Goal: Check status: Check status

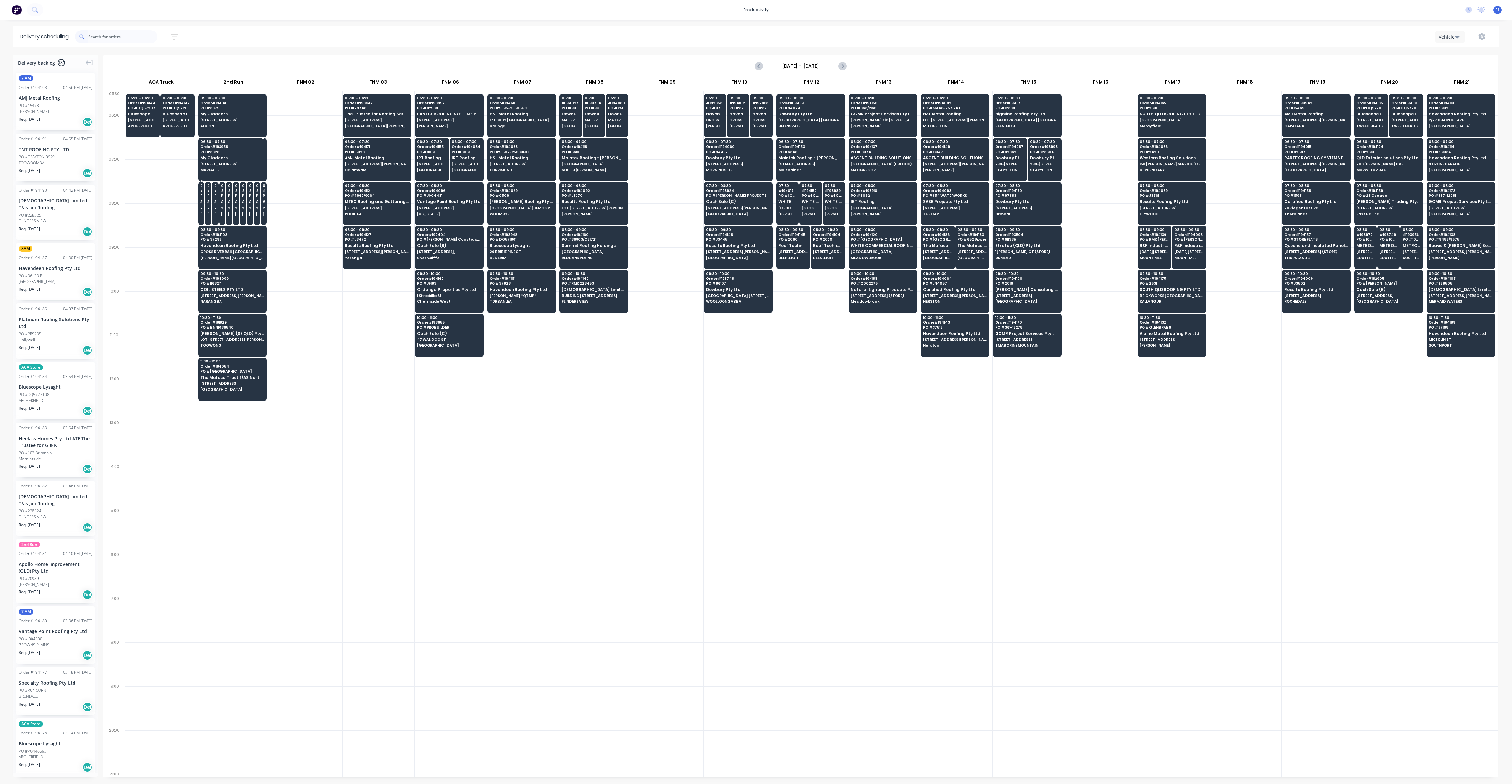
scroll to position [0, 1]
click at [104, 40] on input "text" at bounding box center [122, 36] width 69 height 13
type input "864"
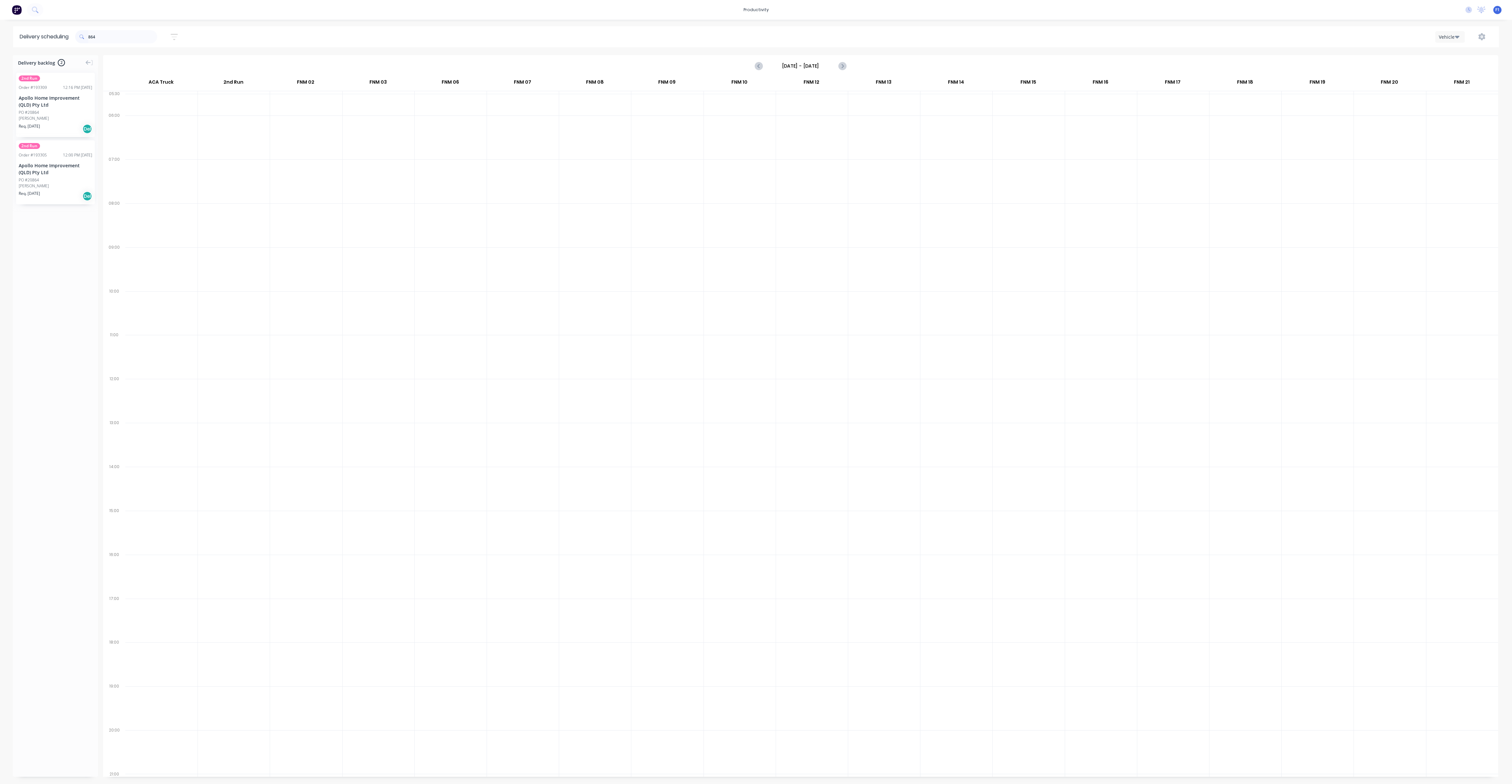
drag, startPoint x: 119, startPoint y: 38, endPoint x: 79, endPoint y: 35, distance: 40.1
click at [79, 35] on div "864" at bounding box center [116, 36] width 82 height 13
type input "padd"
drag, startPoint x: 126, startPoint y: 33, endPoint x: 90, endPoint y: 32, distance: 36.0
click at [90, 32] on div "padd" at bounding box center [116, 36] width 82 height 13
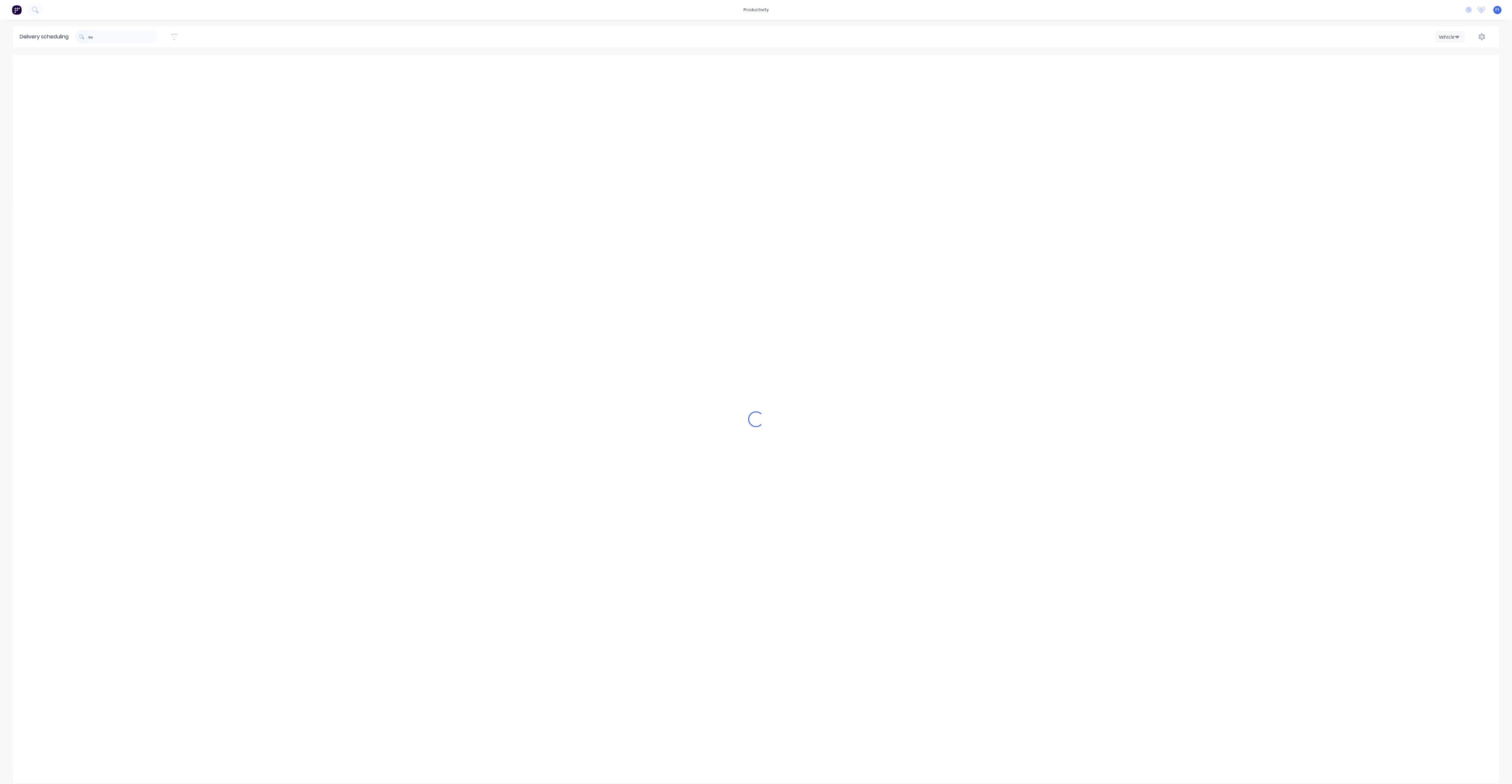
type input "sus"
drag, startPoint x: 97, startPoint y: 35, endPoint x: 74, endPoint y: 38, distance: 23.2
click at [74, 38] on header "Delivery scheduling sus Sort by Most recent Created date Required date Order nu…" at bounding box center [755, 37] width 1486 height 21
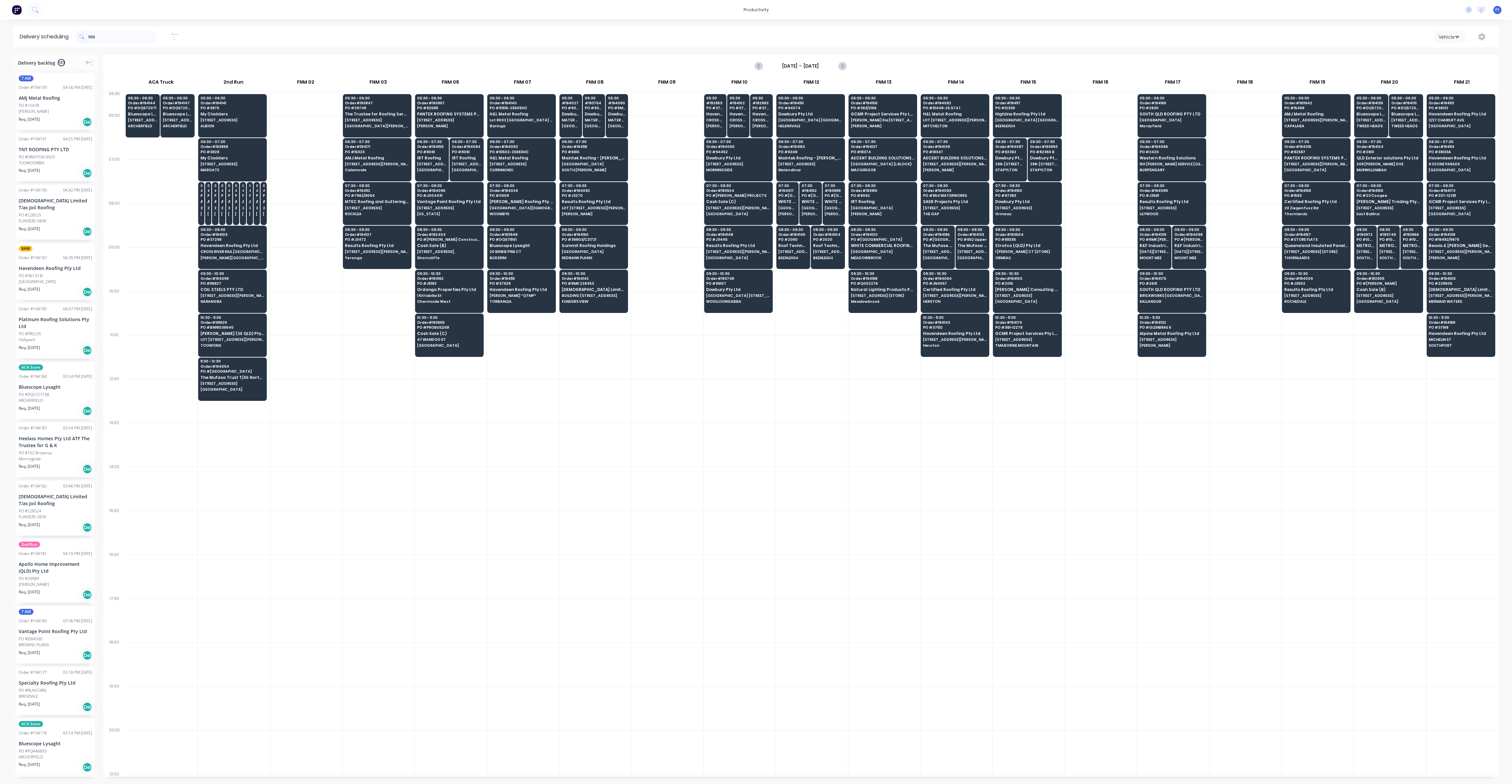
type input "9869"
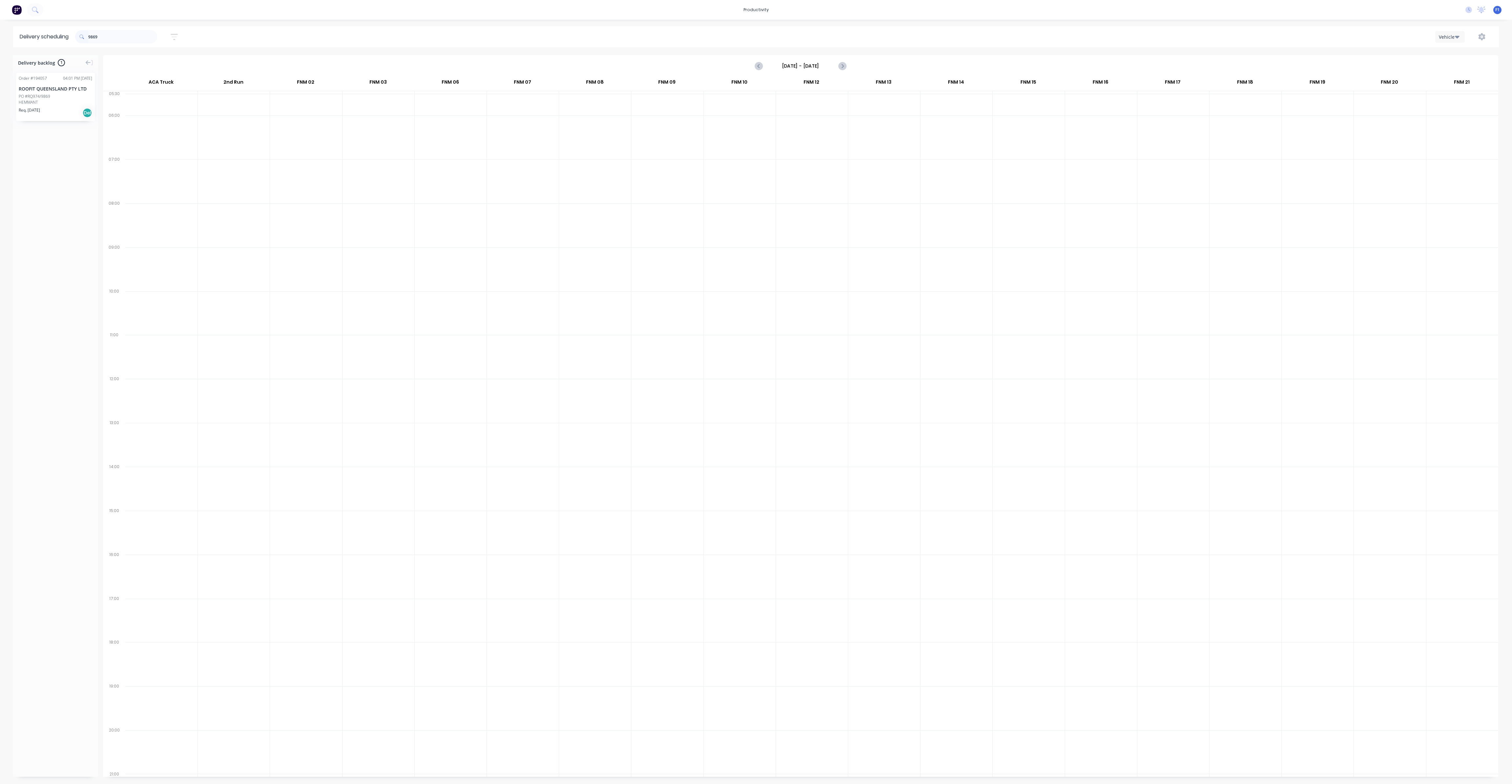
drag, startPoint x: 123, startPoint y: 40, endPoint x: 62, endPoint y: 38, distance: 61.0
click at [62, 38] on header "Delivery scheduling 9869 Sort by Most recent Created date Required date Order n…" at bounding box center [755, 37] width 1486 height 21
type input "1450"
drag, startPoint x: 102, startPoint y: 40, endPoint x: 62, endPoint y: 35, distance: 40.3
click at [62, 35] on header "Delivery scheduling 1450 Sort by Most recent Created date Required date Order n…" at bounding box center [755, 37] width 1486 height 21
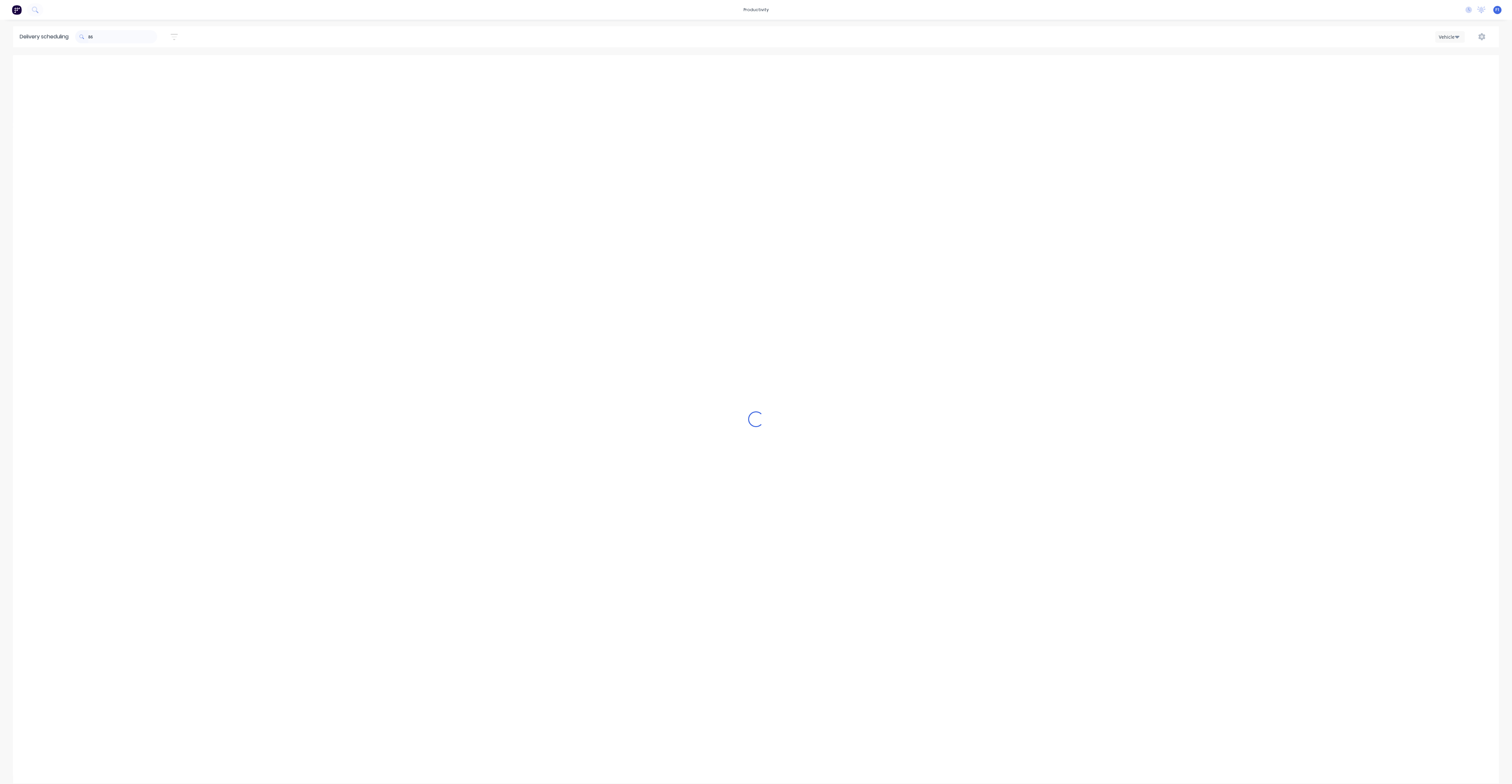
type input "869"
drag, startPoint x: 114, startPoint y: 37, endPoint x: 76, endPoint y: 35, distance: 38.1
click at [76, 35] on header "Delivery scheduling 869 Sort by Most recent Created date Required date Order nu…" at bounding box center [755, 37] width 1486 height 21
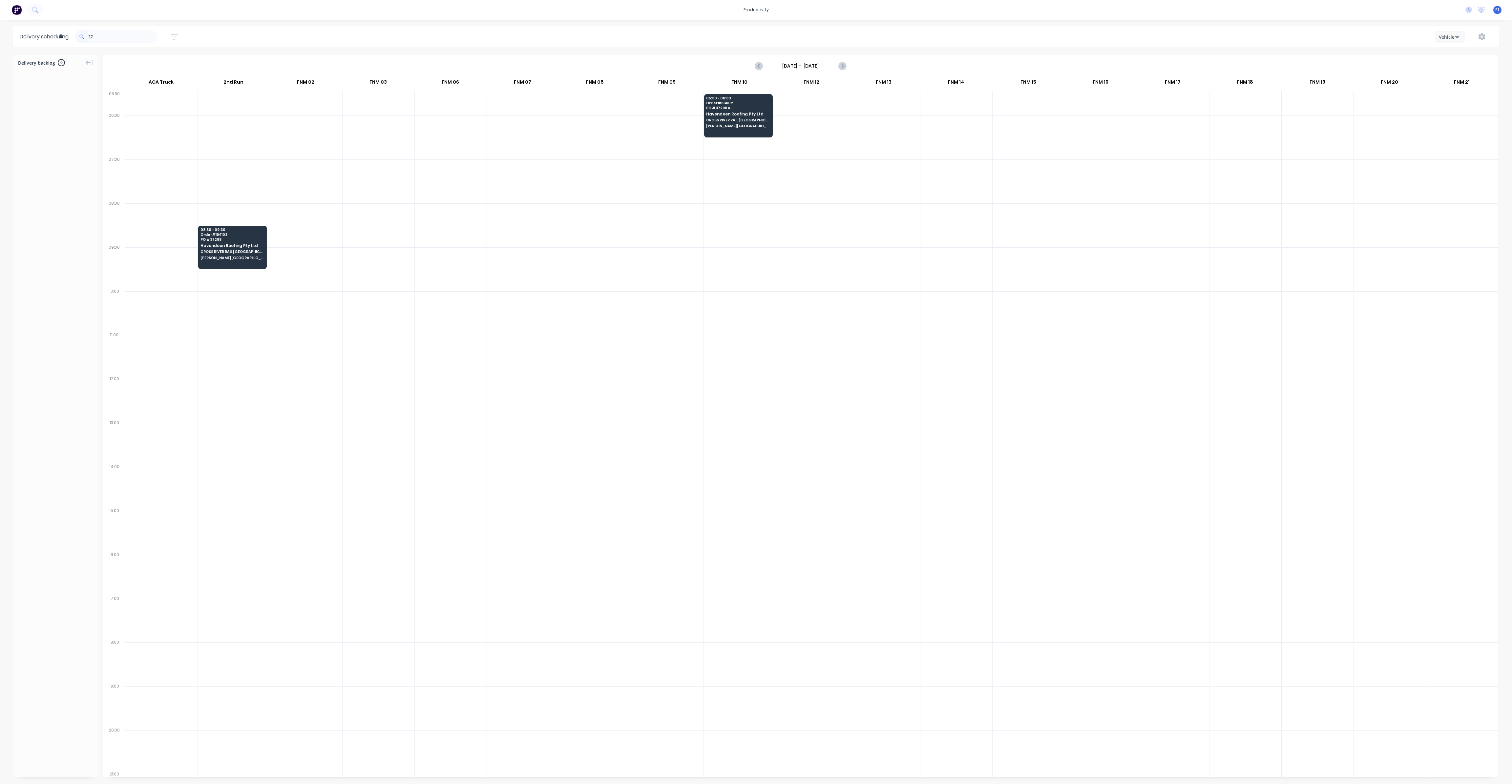
type input "3"
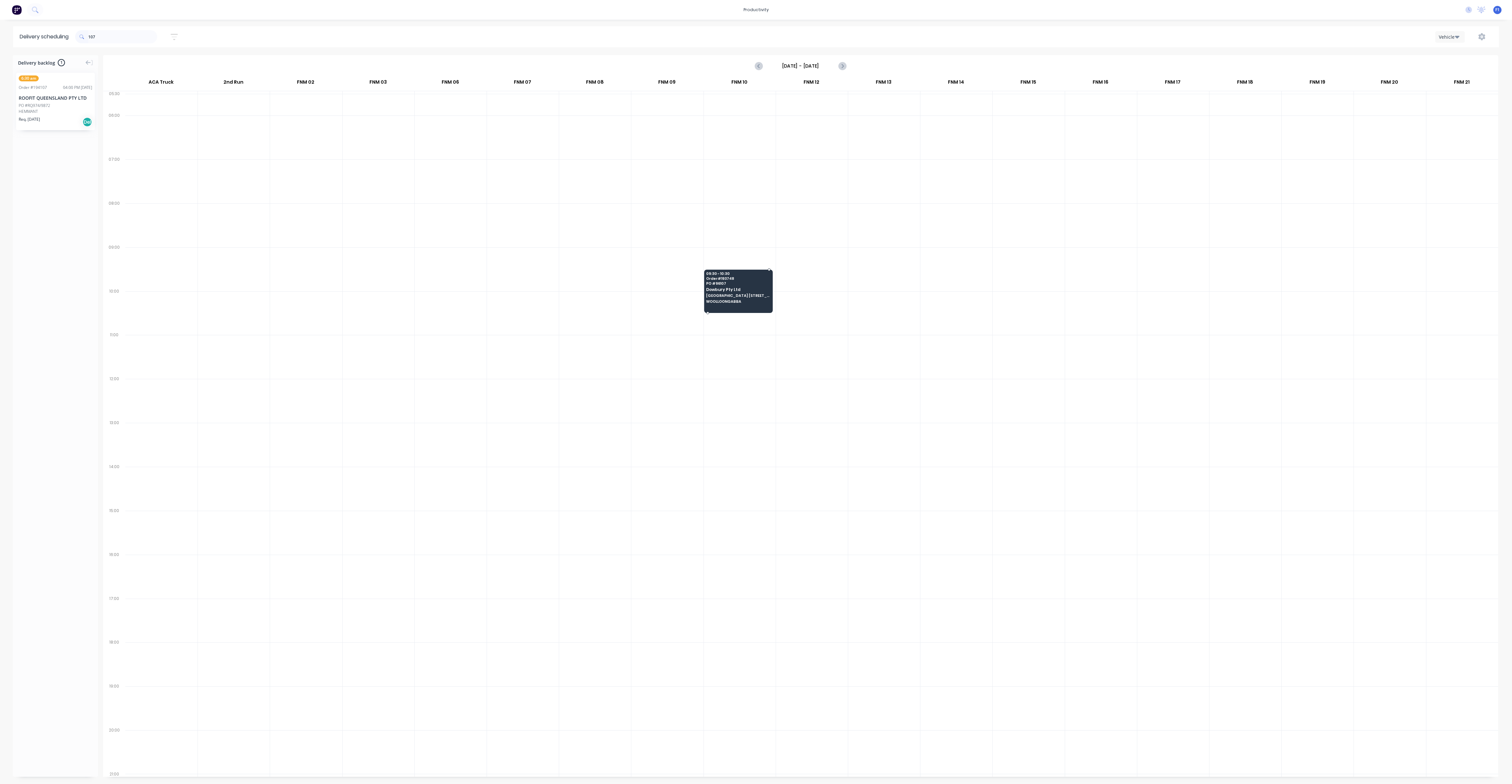
click at [752, 284] on div "09:30 - 10:30 Order # 193748 PO # 96107 Dowbury Pty Ltd [GEOGRAPHIC_DATA] [STRE…" at bounding box center [738, 288] width 68 height 37
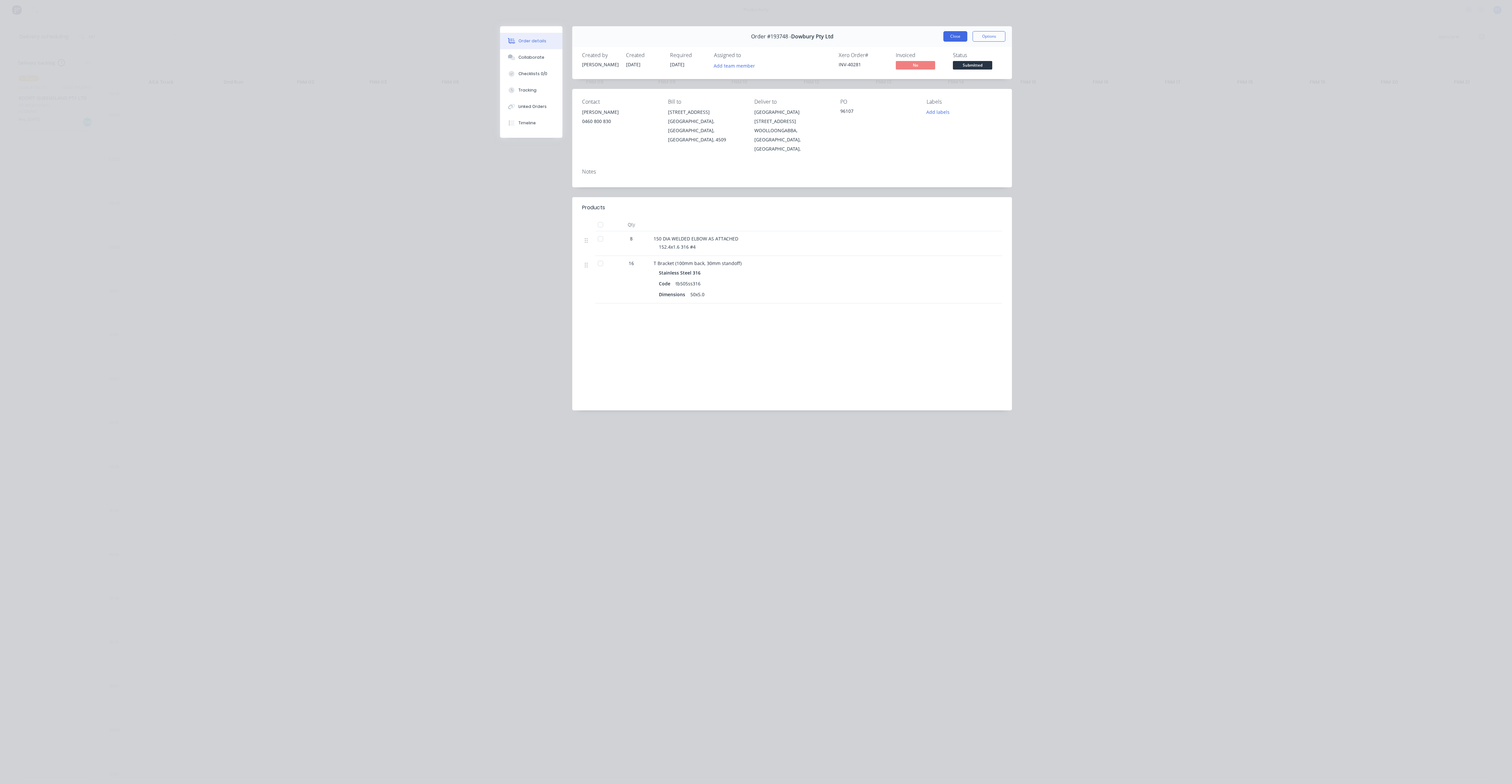
click at [946, 37] on button "Close" at bounding box center [955, 36] width 24 height 11
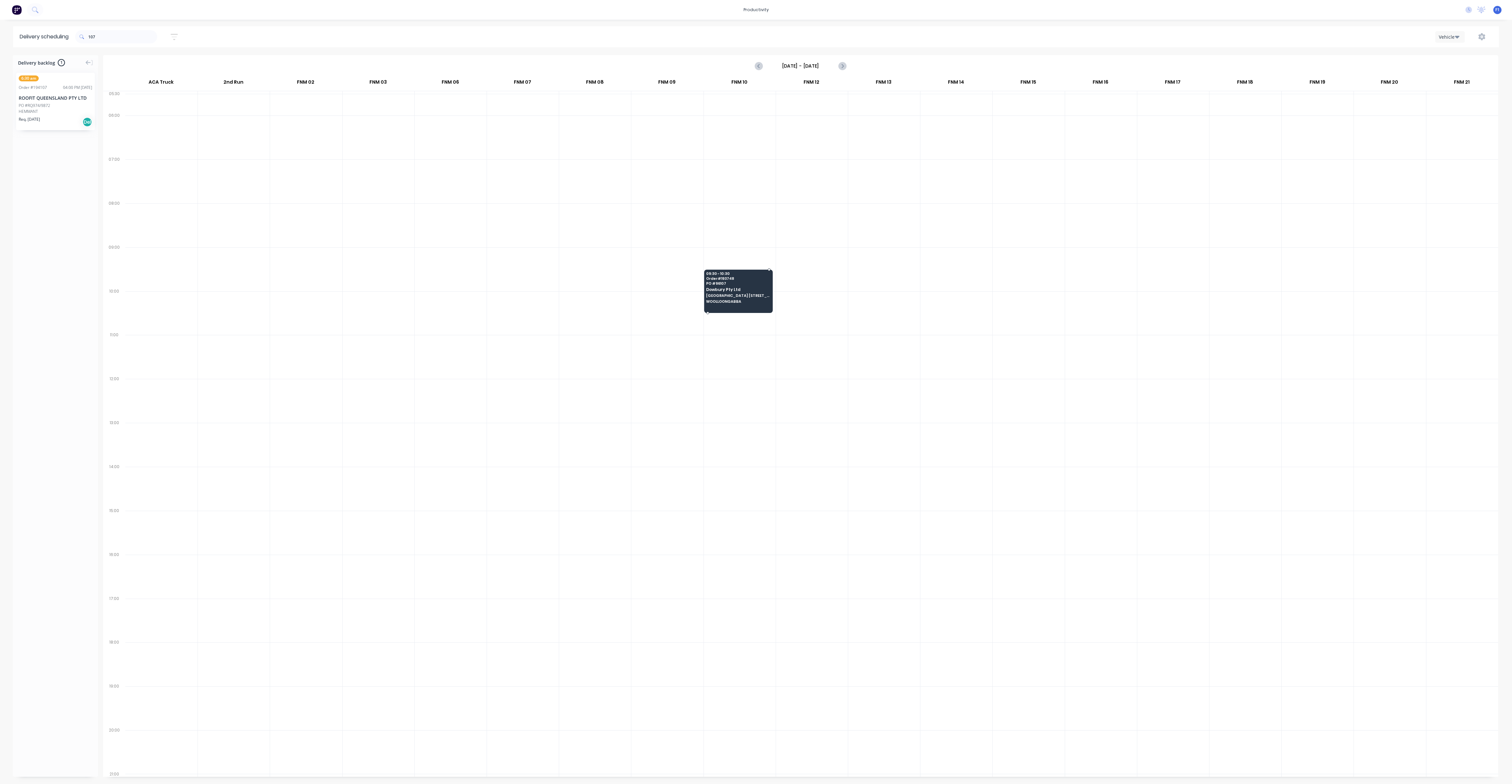
click at [738, 294] on span "[GEOGRAPHIC_DATA] [STREET_ADDRESS]" at bounding box center [738, 295] width 63 height 4
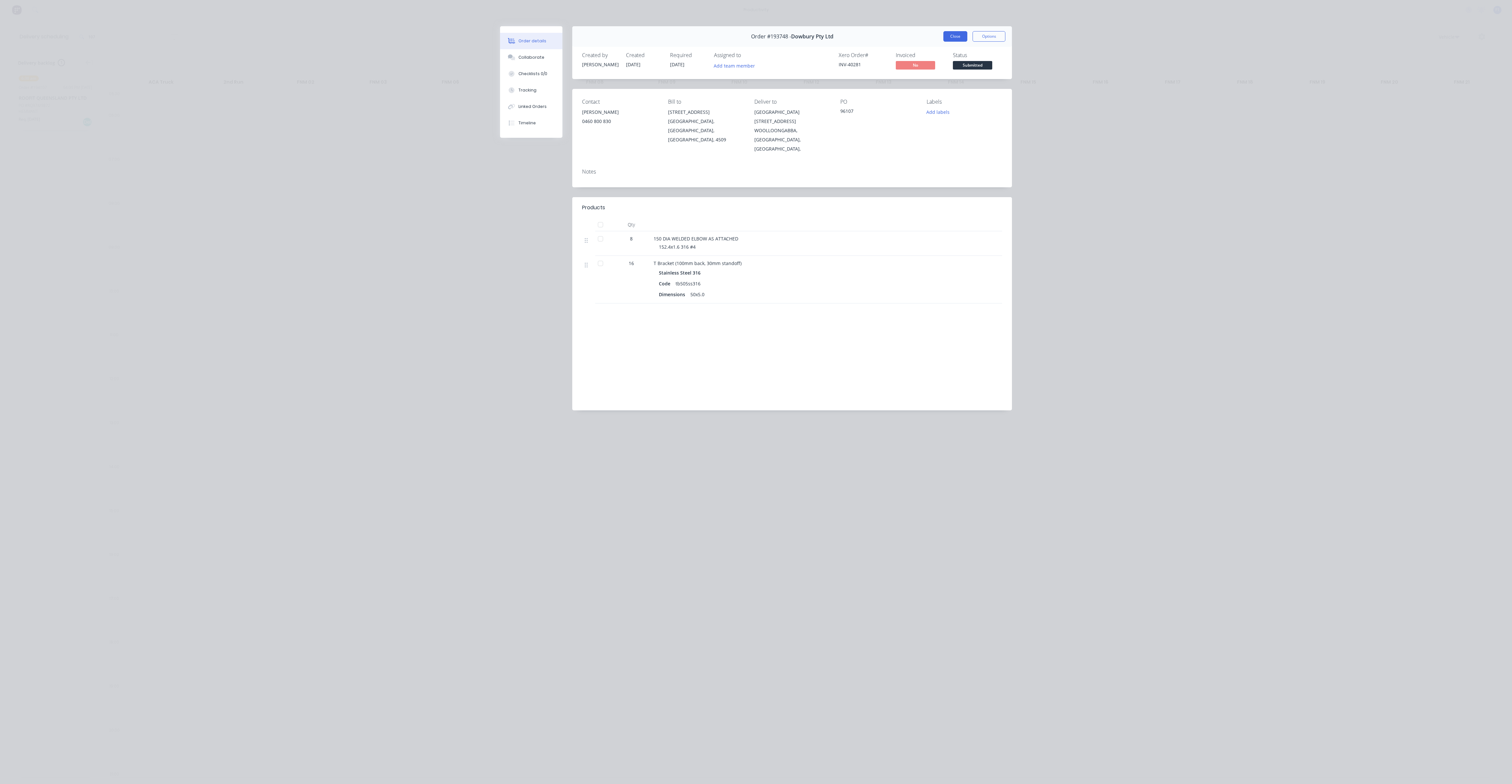
click at [956, 35] on button "Close" at bounding box center [955, 36] width 24 height 11
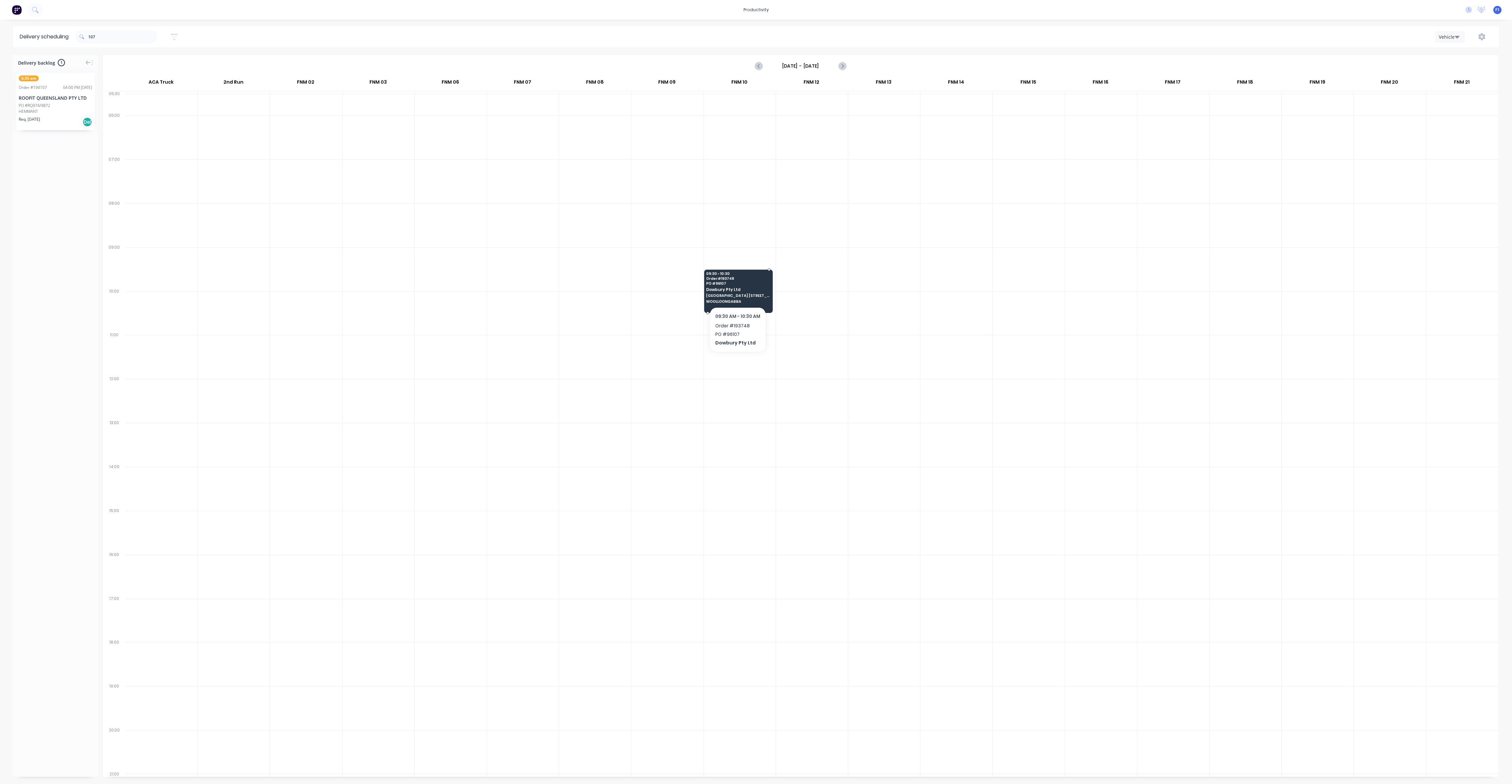
click at [754, 303] on div "09:30 - 10:30 Order # 193748 PO # 96107 Dowbury Pty Ltd [GEOGRAPHIC_DATA] [STRE…" at bounding box center [738, 288] width 68 height 37
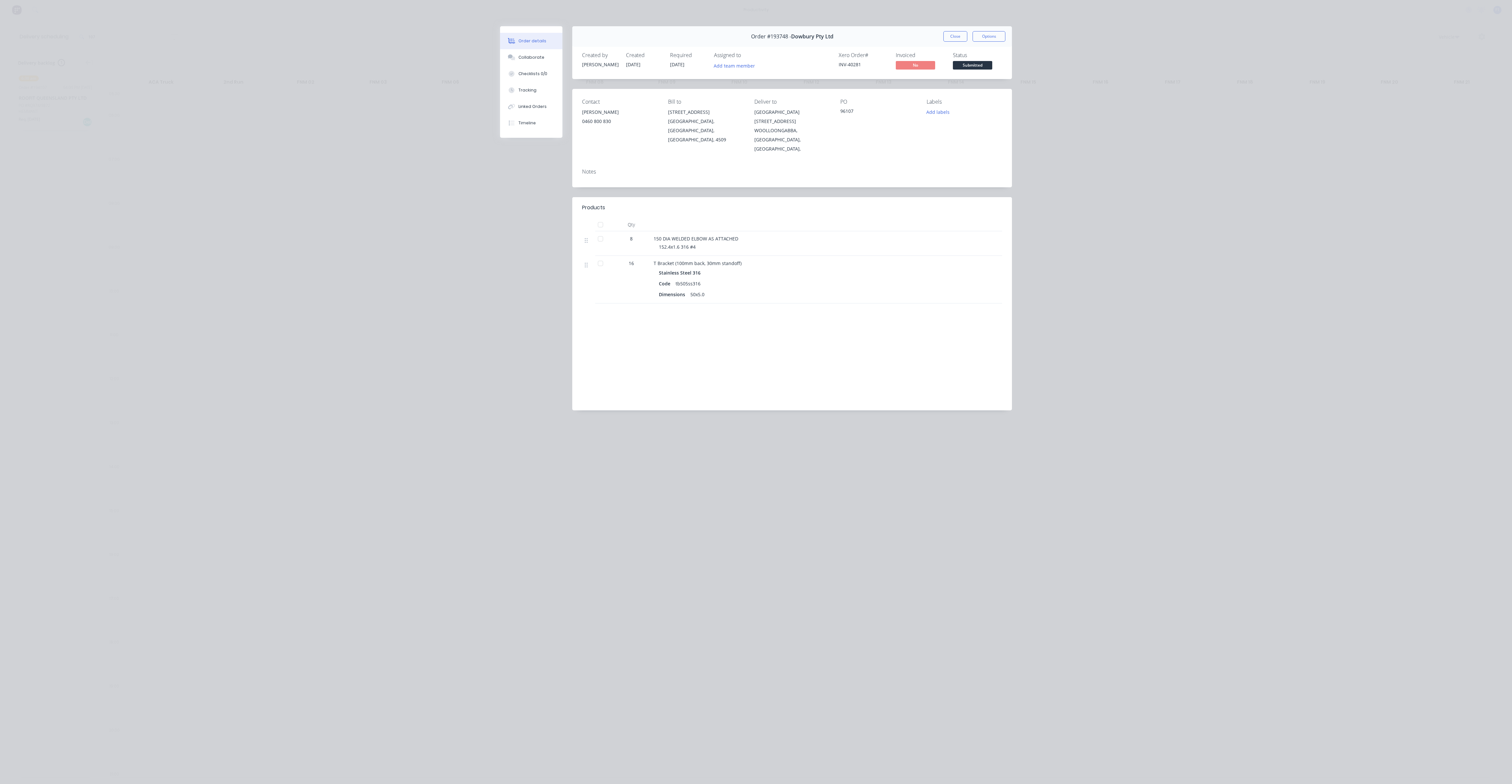
click at [741, 302] on div "Products Qty 8 150 DIA WELDED ELBOW AS ATTACHED 152.4x1.6 316 #4 16 T Bracket (…" at bounding box center [792, 303] width 440 height 213
click at [956, 38] on button "Close" at bounding box center [955, 36] width 24 height 11
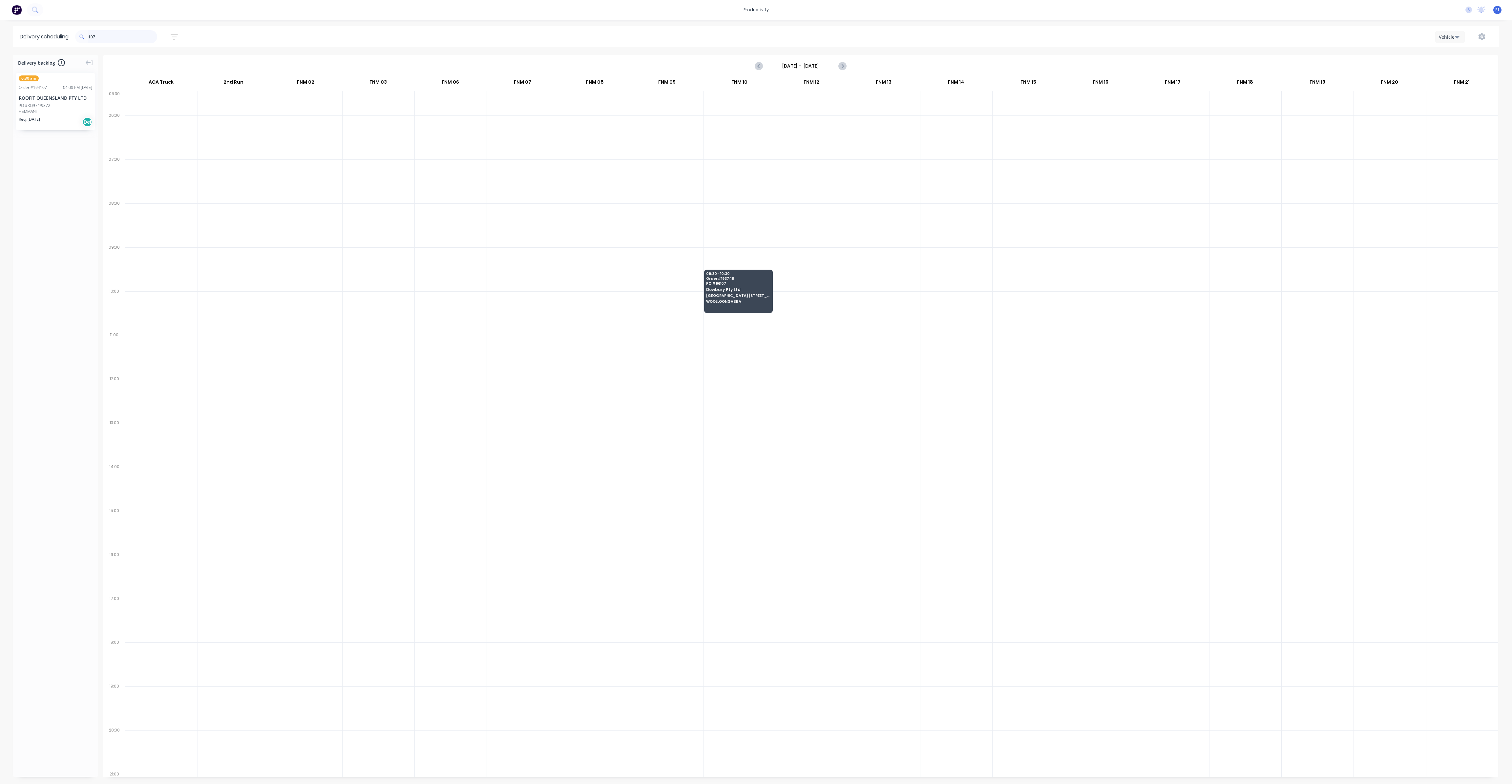
click at [136, 40] on input "107" at bounding box center [122, 36] width 69 height 13
type input "1"
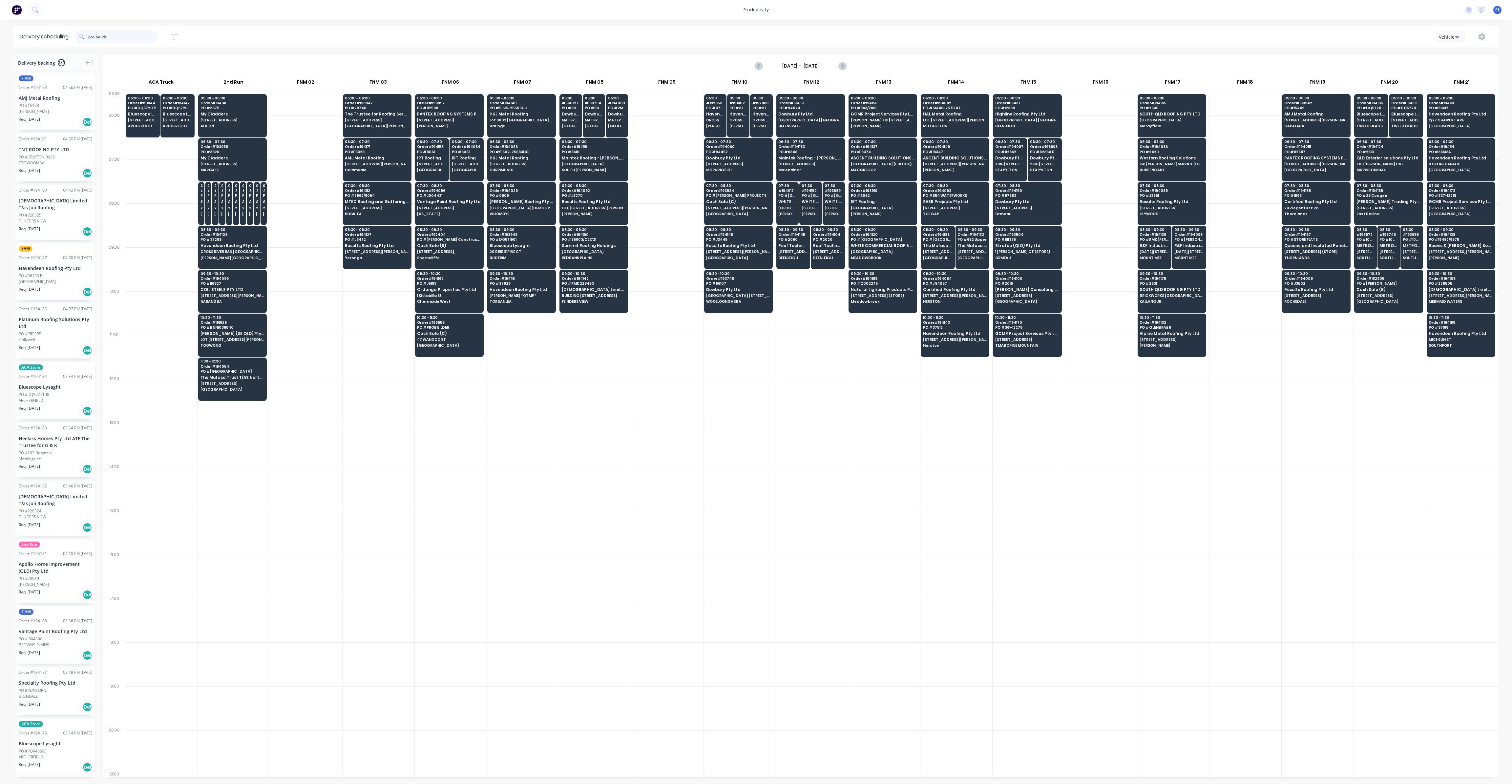
type input "pro builder"
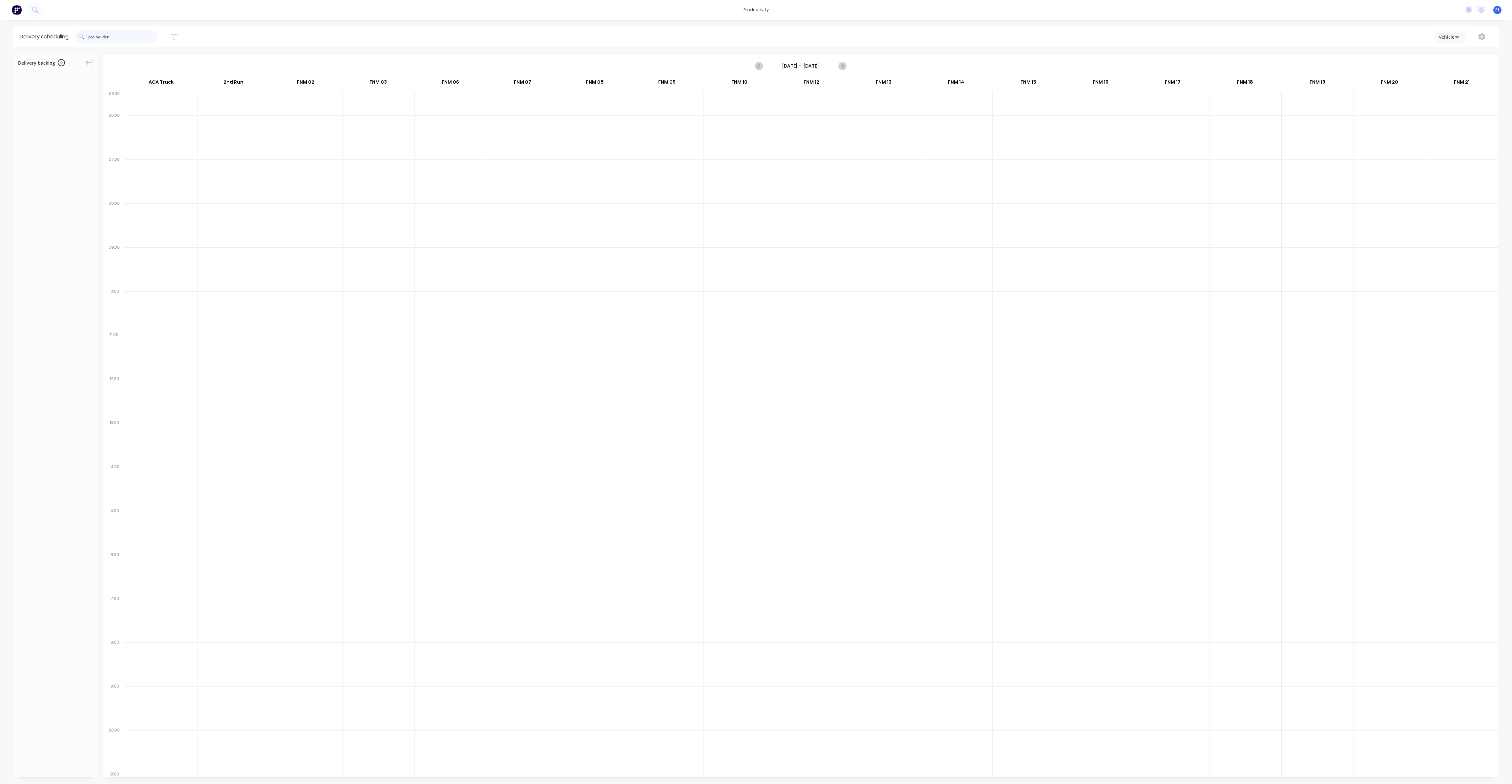
drag, startPoint x: 119, startPoint y: 34, endPoint x: 0, endPoint y: 22, distance: 119.6
click at [0, 22] on div "productivity productivity Workflow Planner Delivery Scheduling Timesheets No ne…" at bounding box center [756, 392] width 1512 height 784
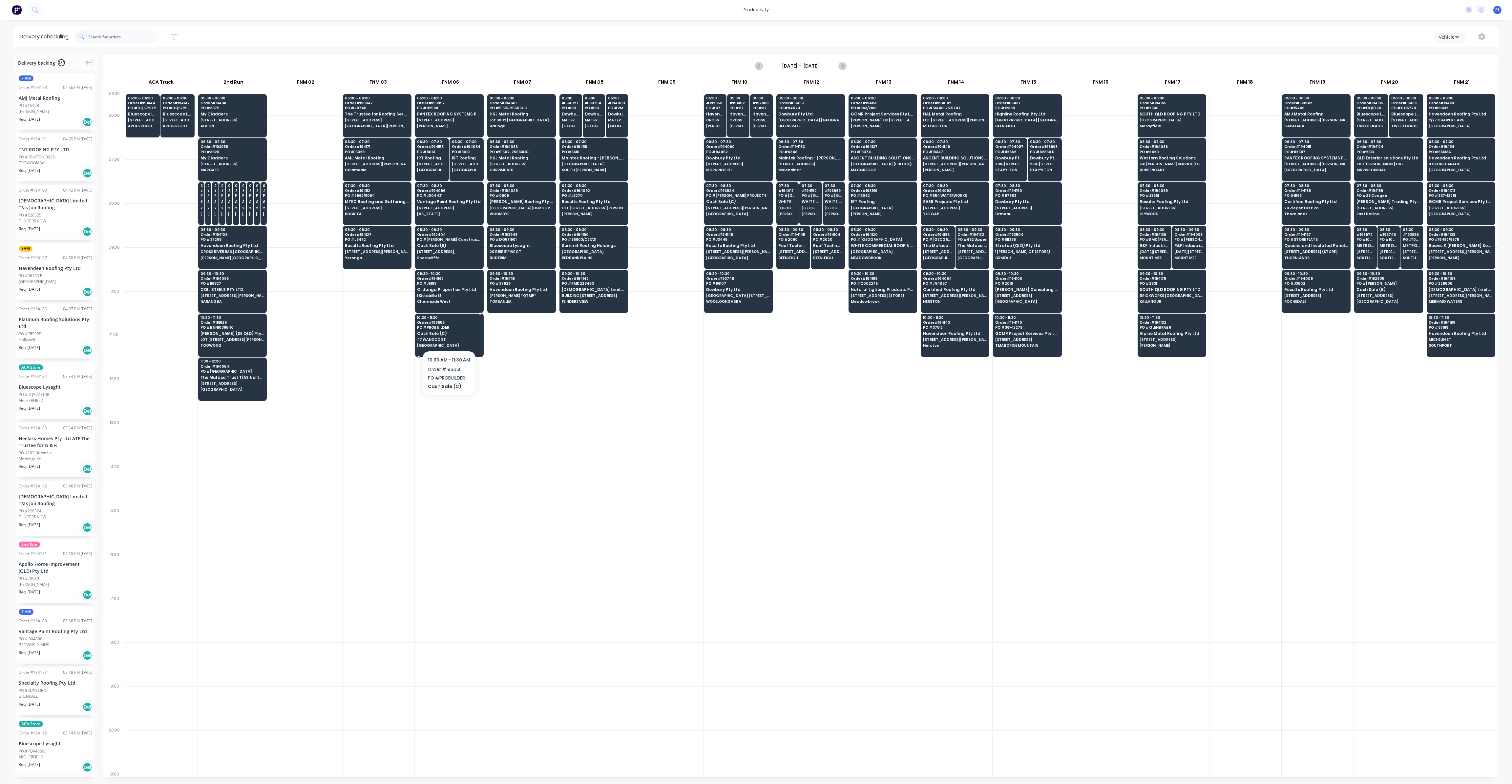
click at [451, 337] on span "47 WANDOO ST" at bounding box center [449, 339] width 63 height 4
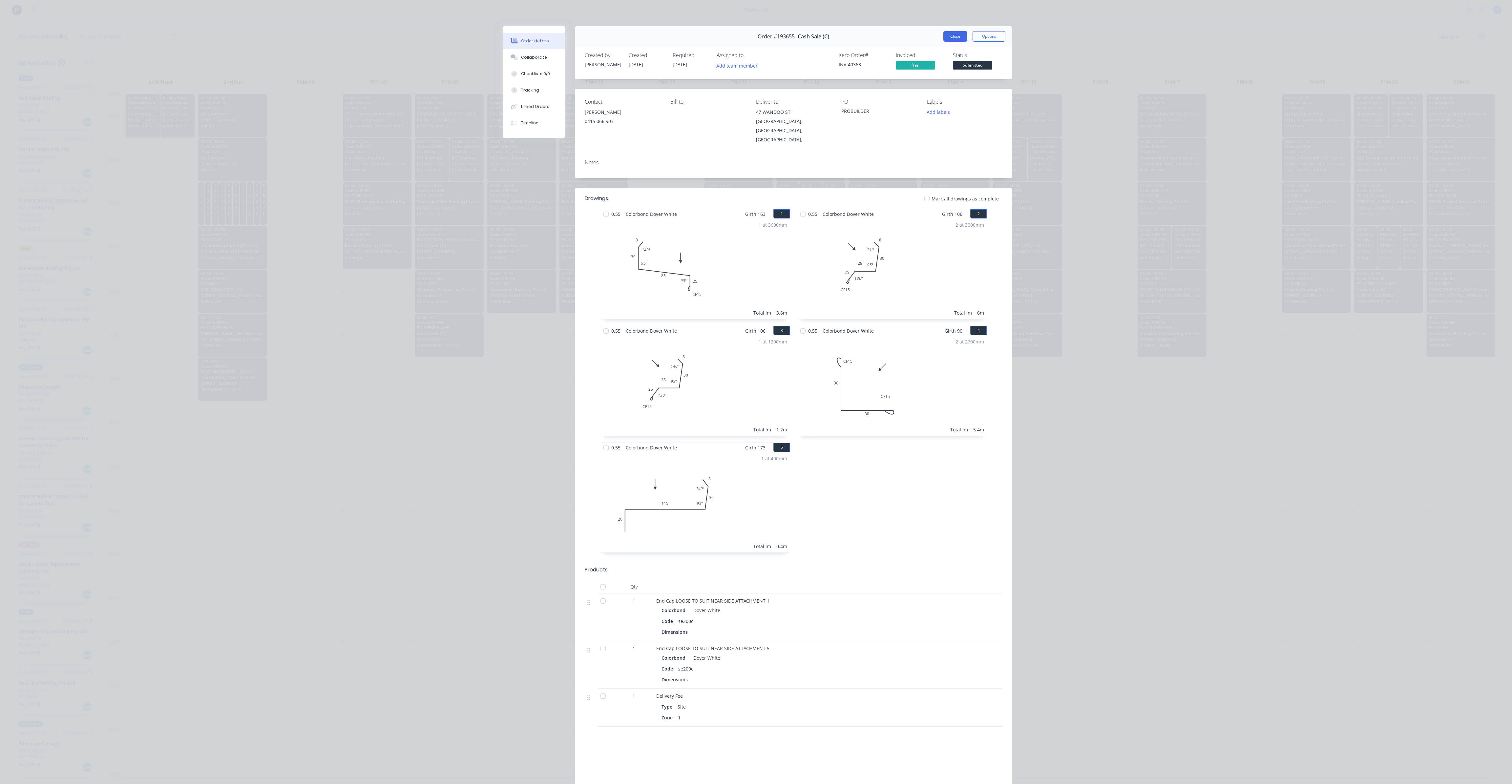
click at [943, 35] on button "Close" at bounding box center [955, 36] width 24 height 11
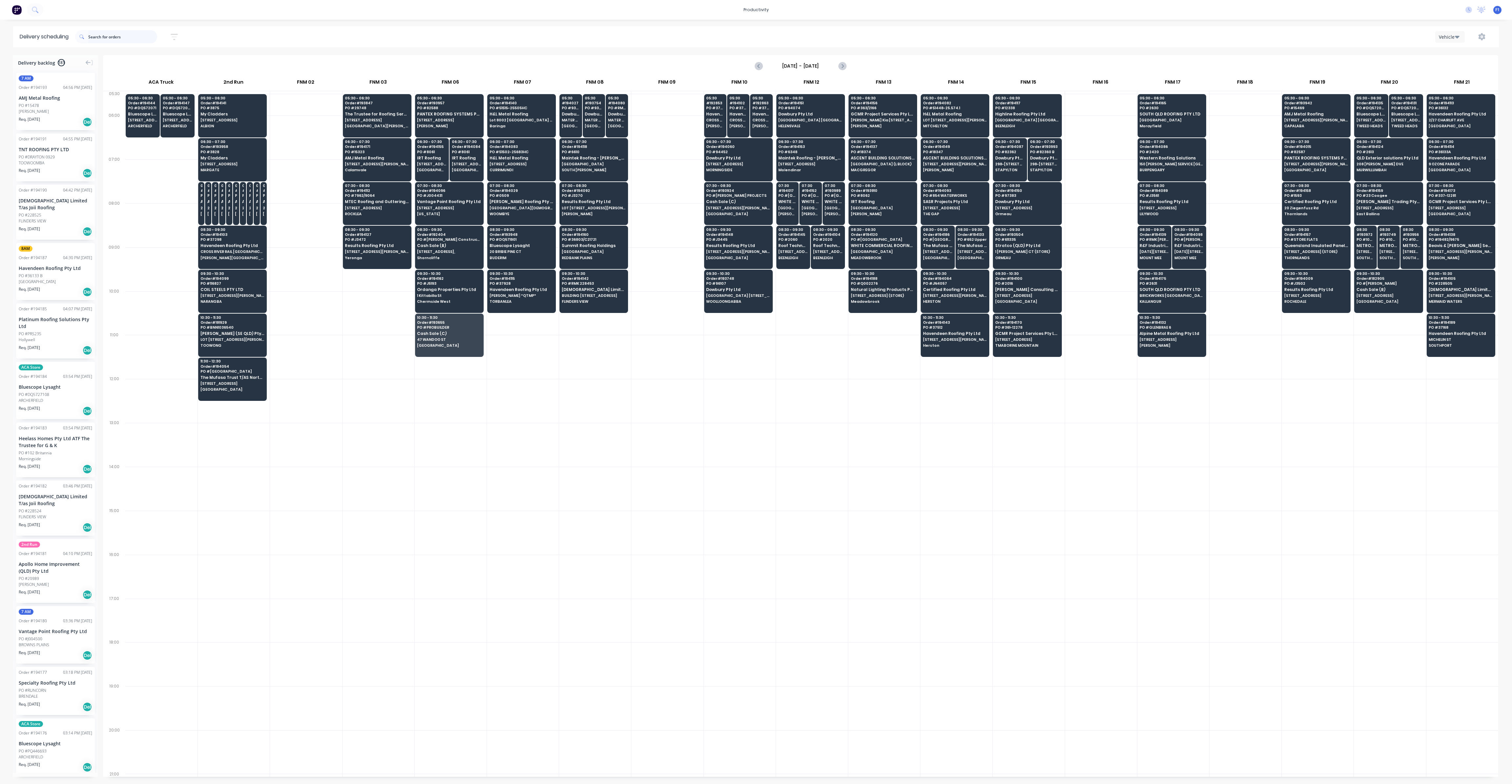
click at [107, 40] on input "text" at bounding box center [122, 36] width 69 height 13
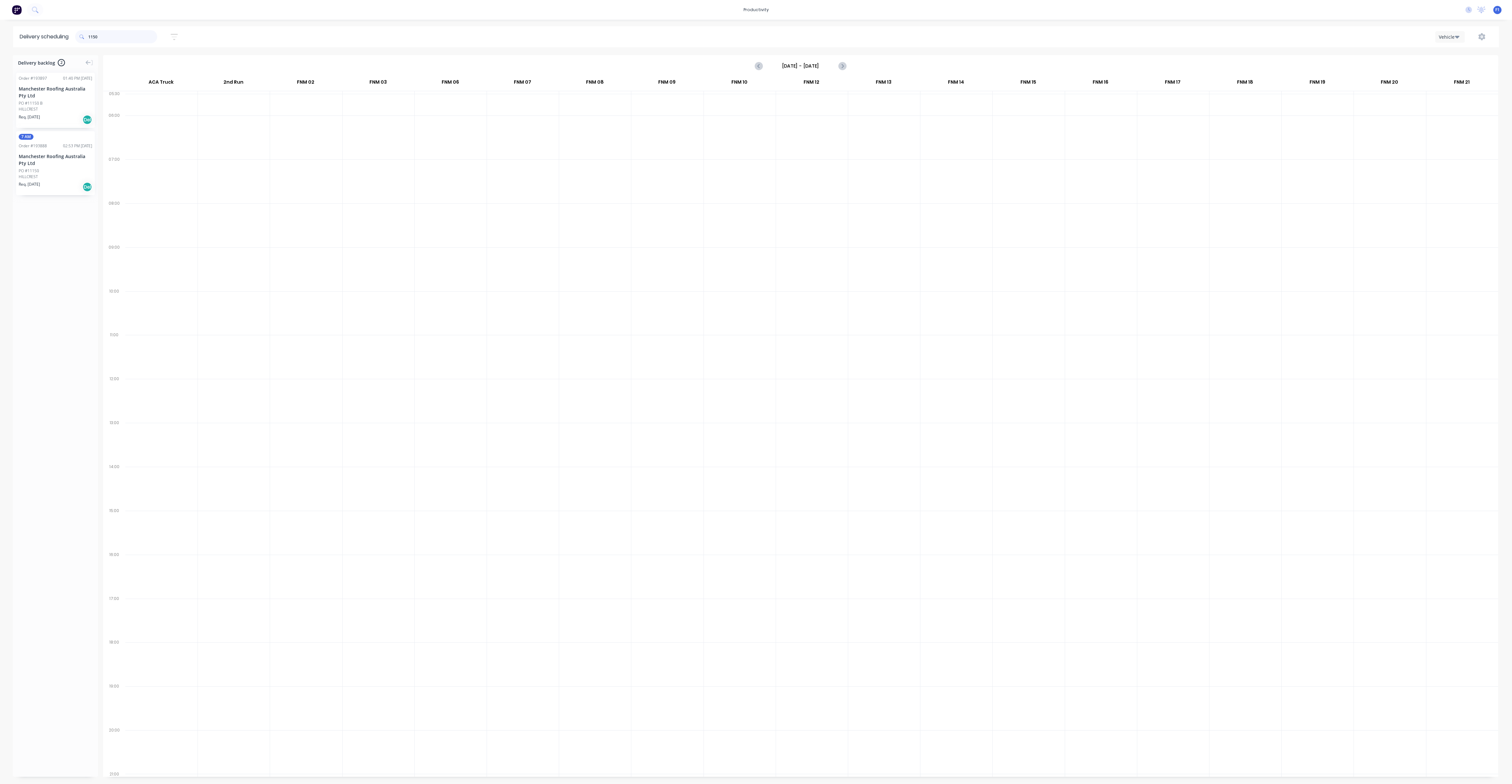
click at [107, 40] on input "1150" at bounding box center [122, 36] width 69 height 13
type input "1"
type input "p"
type input "m"
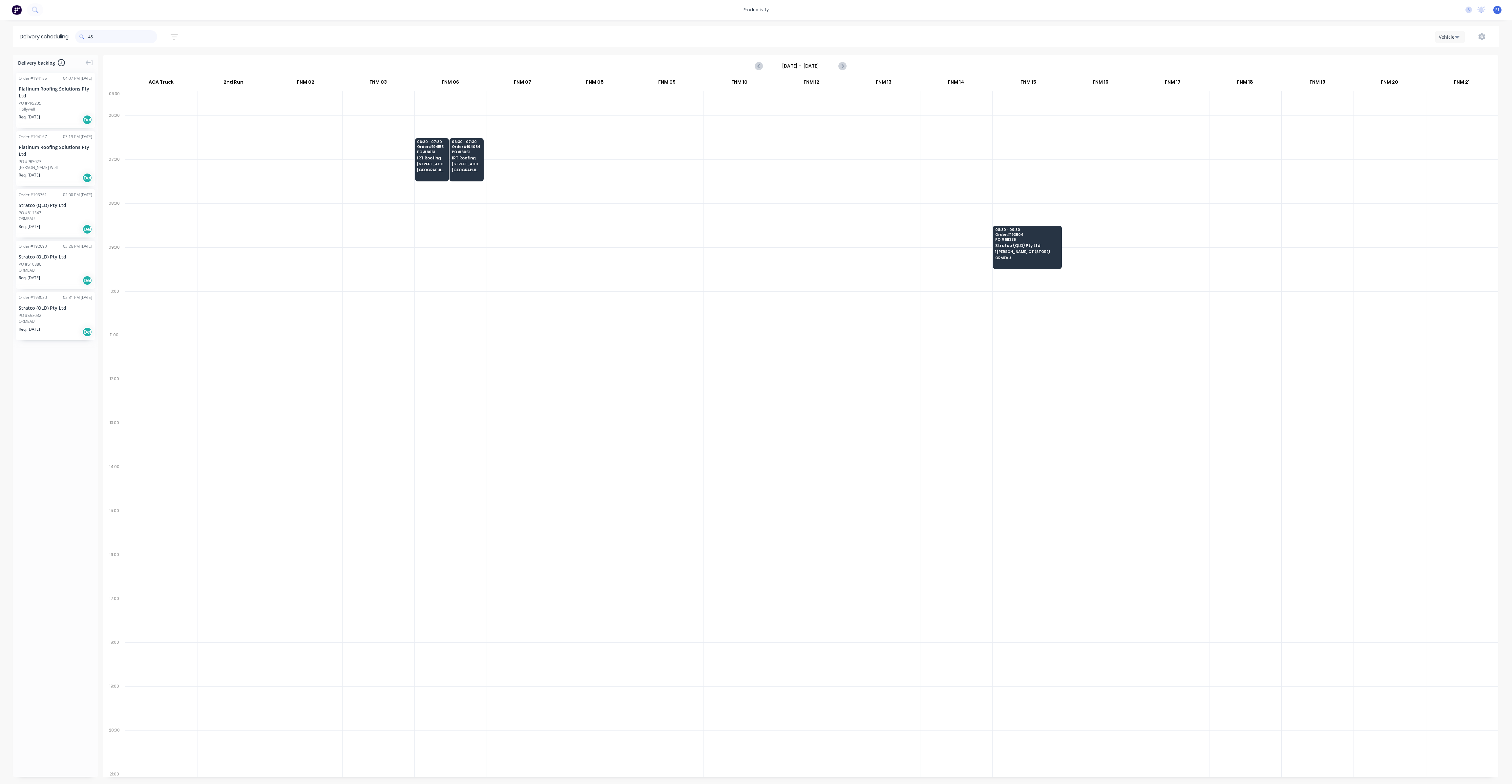
type input "4"
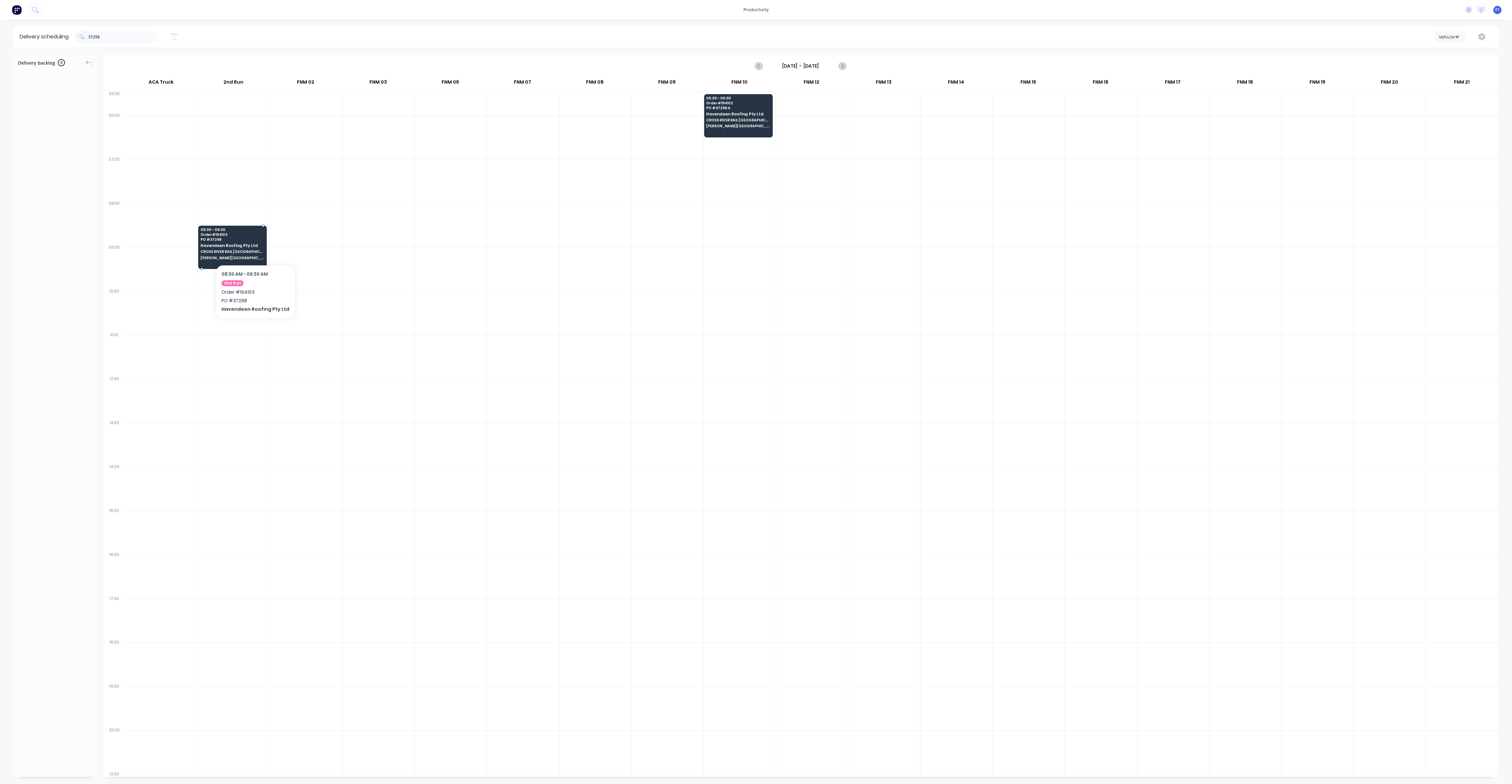
click at [252, 245] on span "Havendeen Roofing Pty Ltd" at bounding box center [232, 245] width 63 height 4
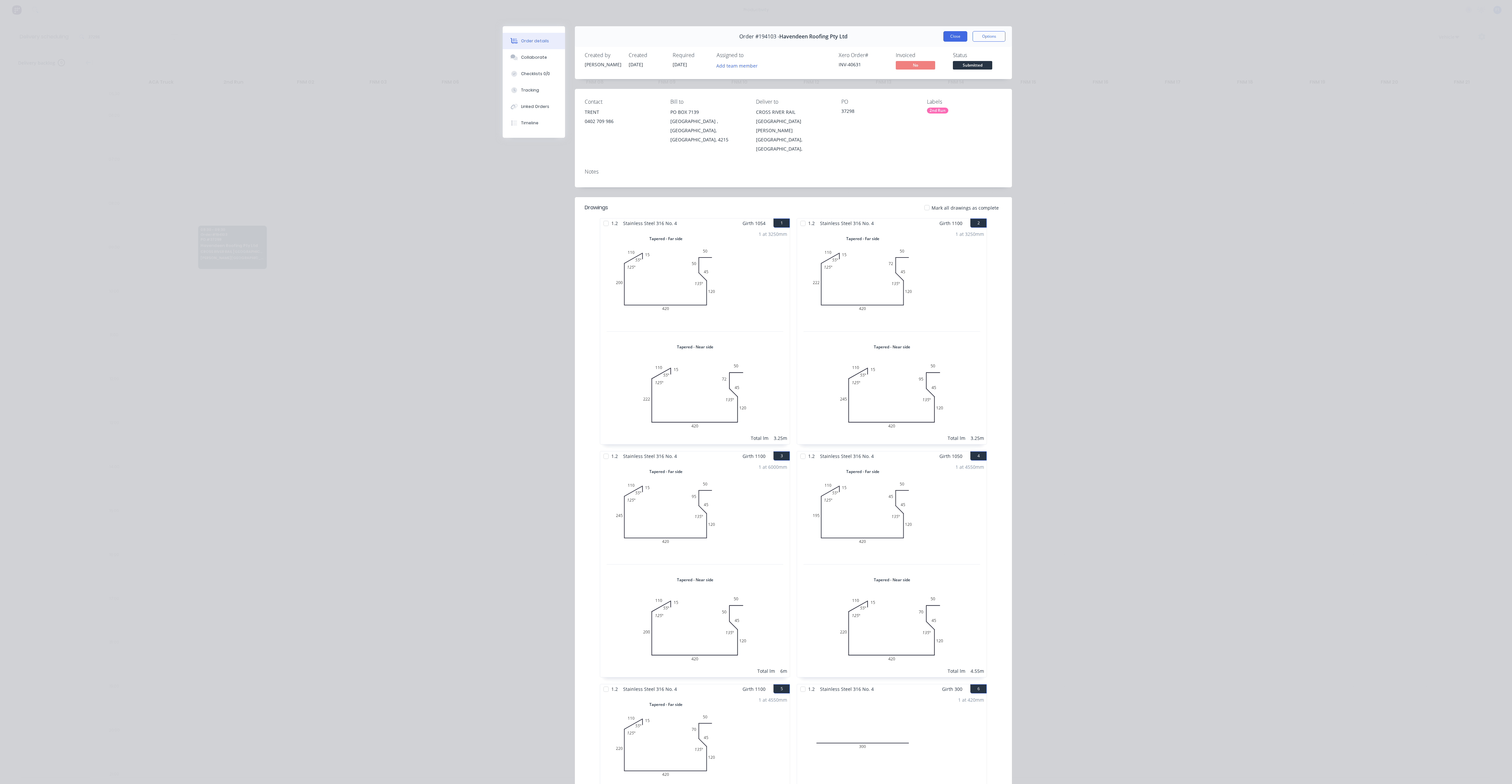
click at [957, 41] on button "Close" at bounding box center [955, 36] width 24 height 11
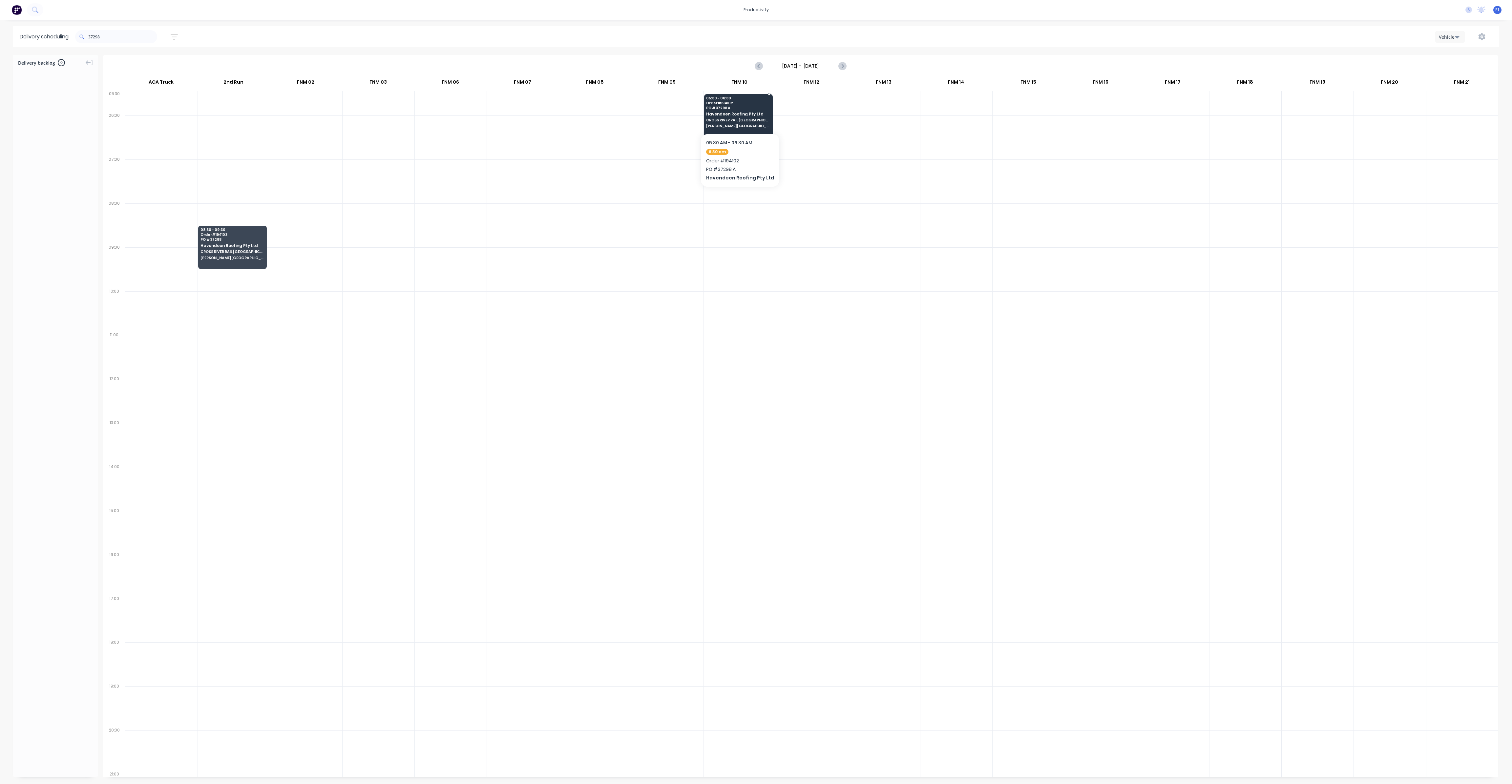
click at [747, 127] on span "[PERSON_NAME][GEOGRAPHIC_DATA]" at bounding box center [738, 126] width 63 height 4
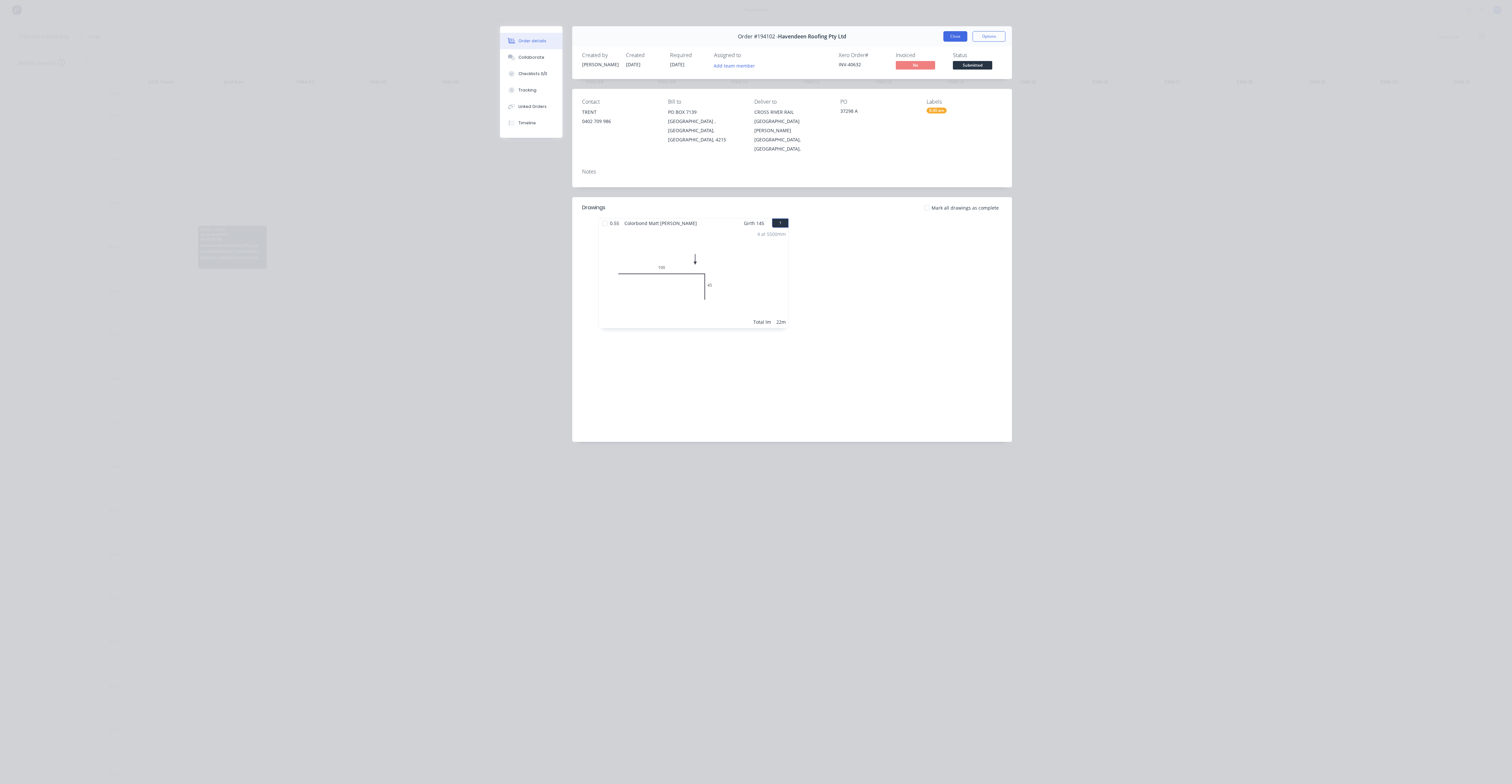
click at [954, 35] on button "Close" at bounding box center [955, 36] width 24 height 11
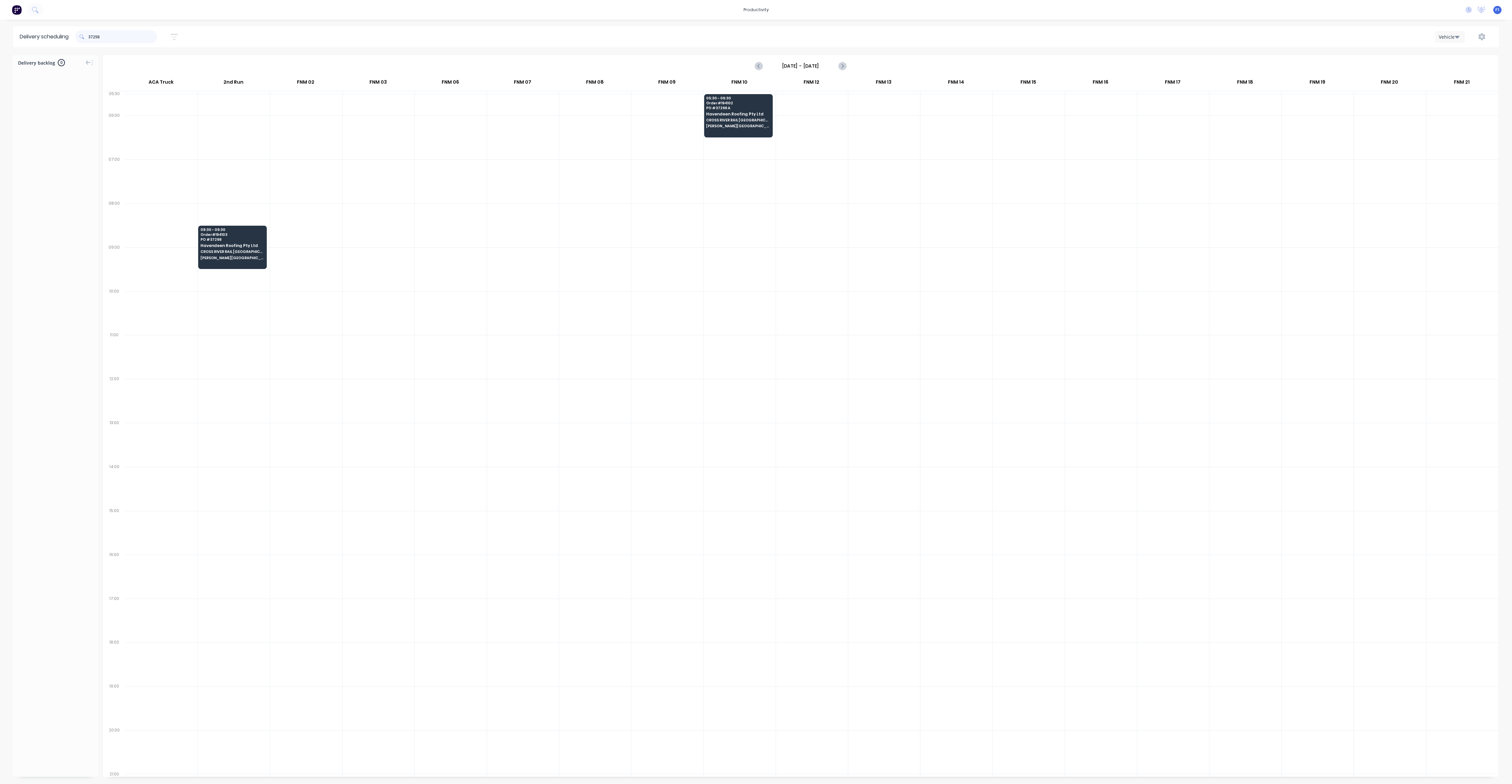
click at [123, 36] on input "37298" at bounding box center [122, 36] width 69 height 13
type input "3"
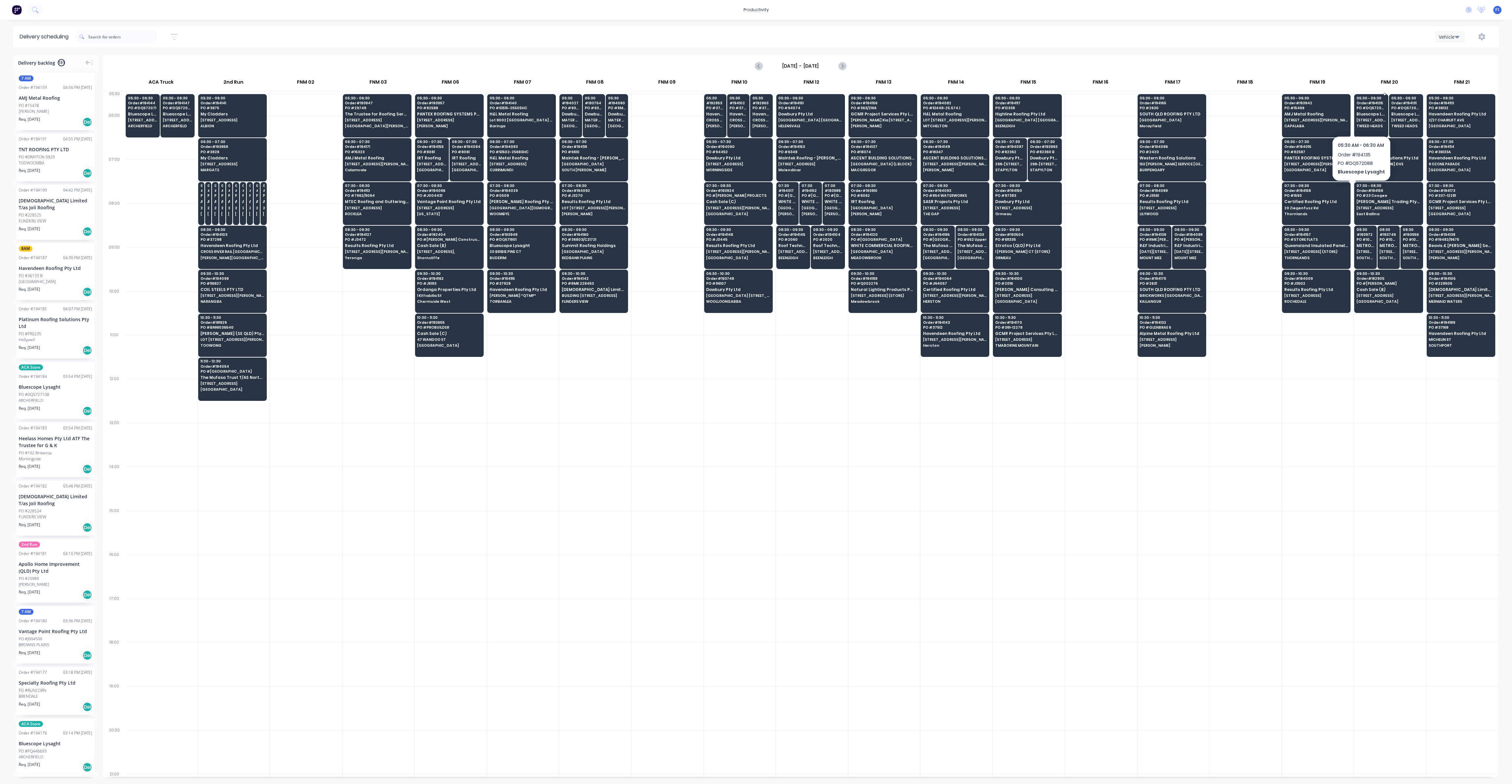
click at [1360, 119] on span "[STREET_ADDRESS] (STORE)" at bounding box center [1371, 120] width 29 height 4
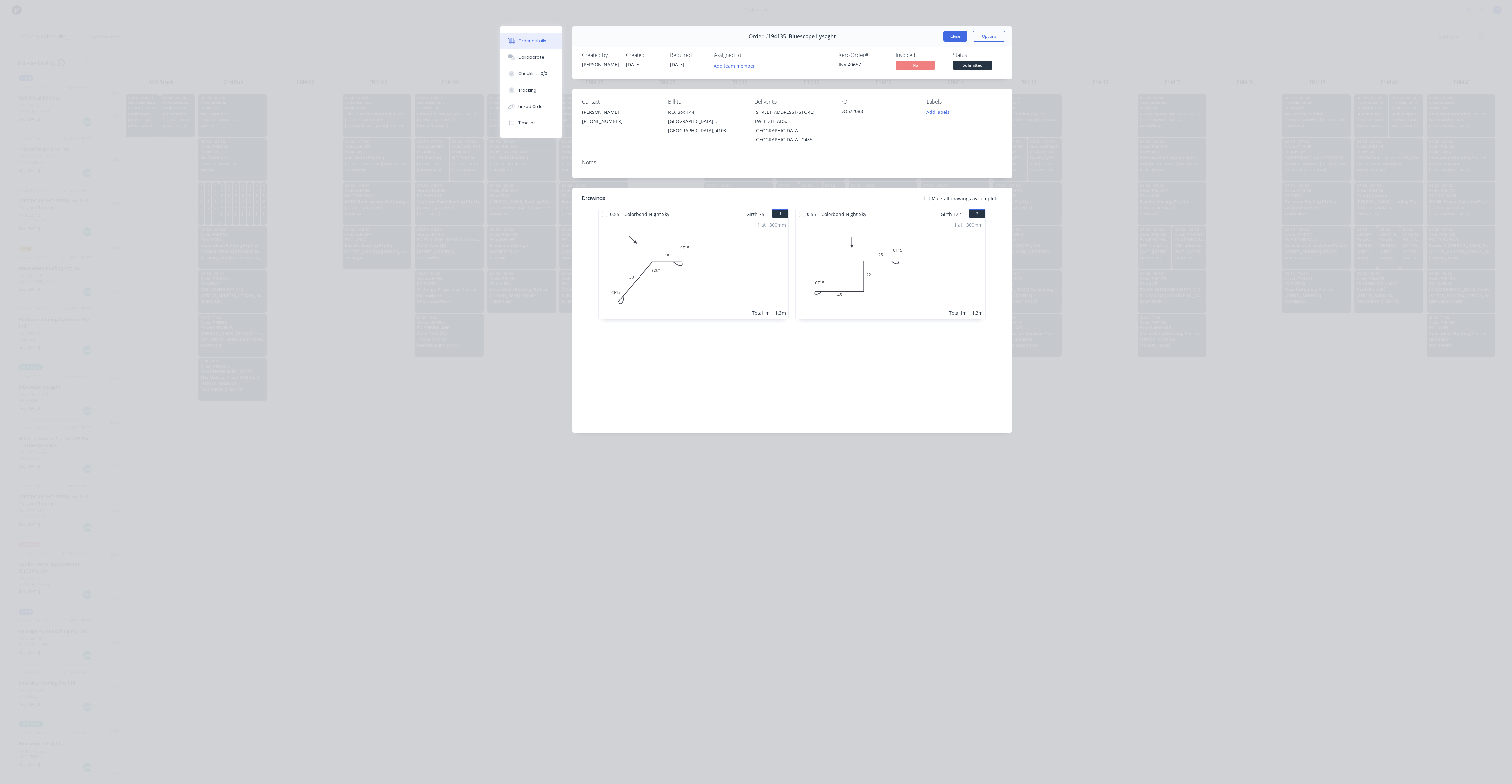
click at [954, 33] on button "Close" at bounding box center [955, 36] width 24 height 11
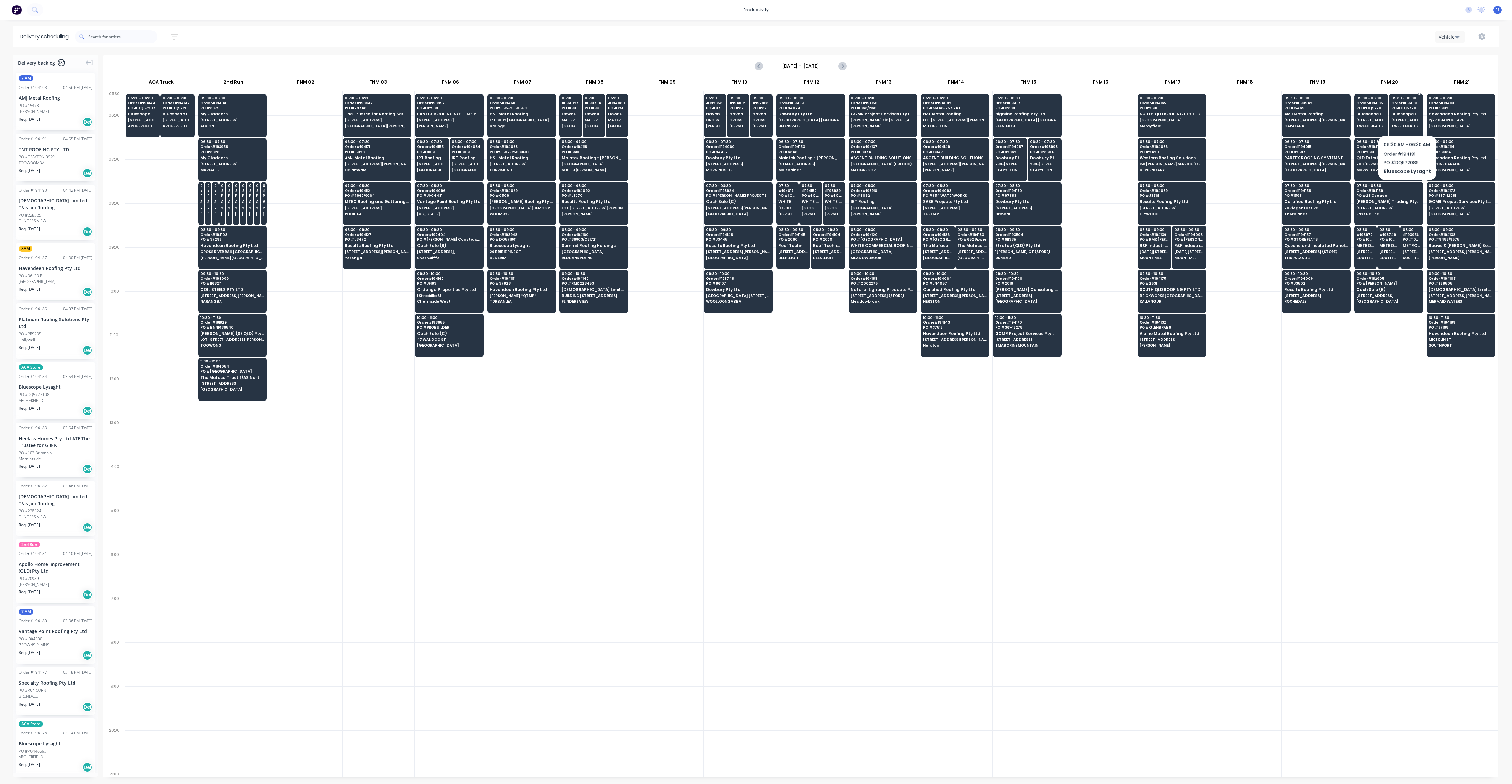
click at [1407, 118] on span "[STREET_ADDRESS] (STORE)" at bounding box center [1406, 120] width 29 height 4
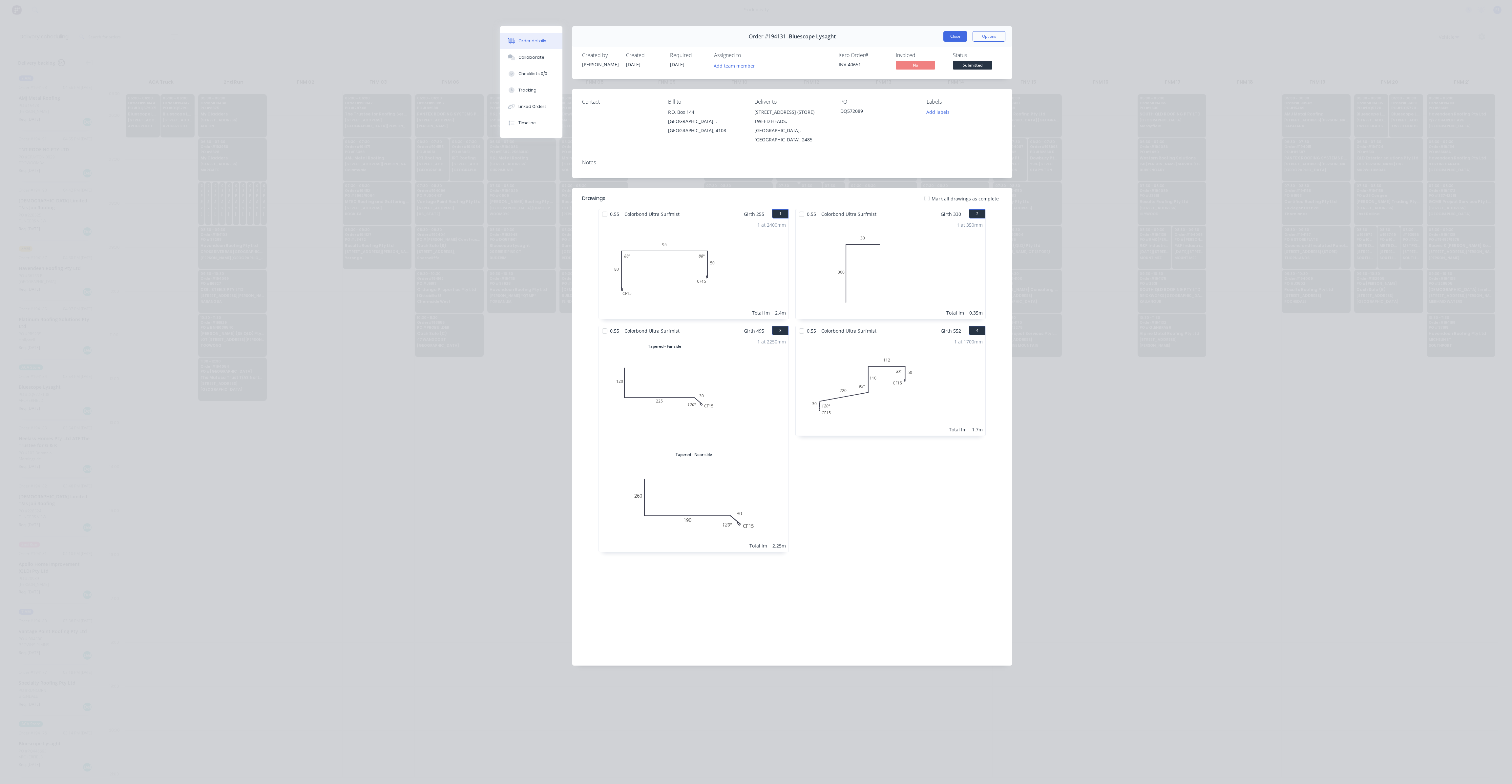
click at [958, 32] on button "Close" at bounding box center [955, 36] width 24 height 11
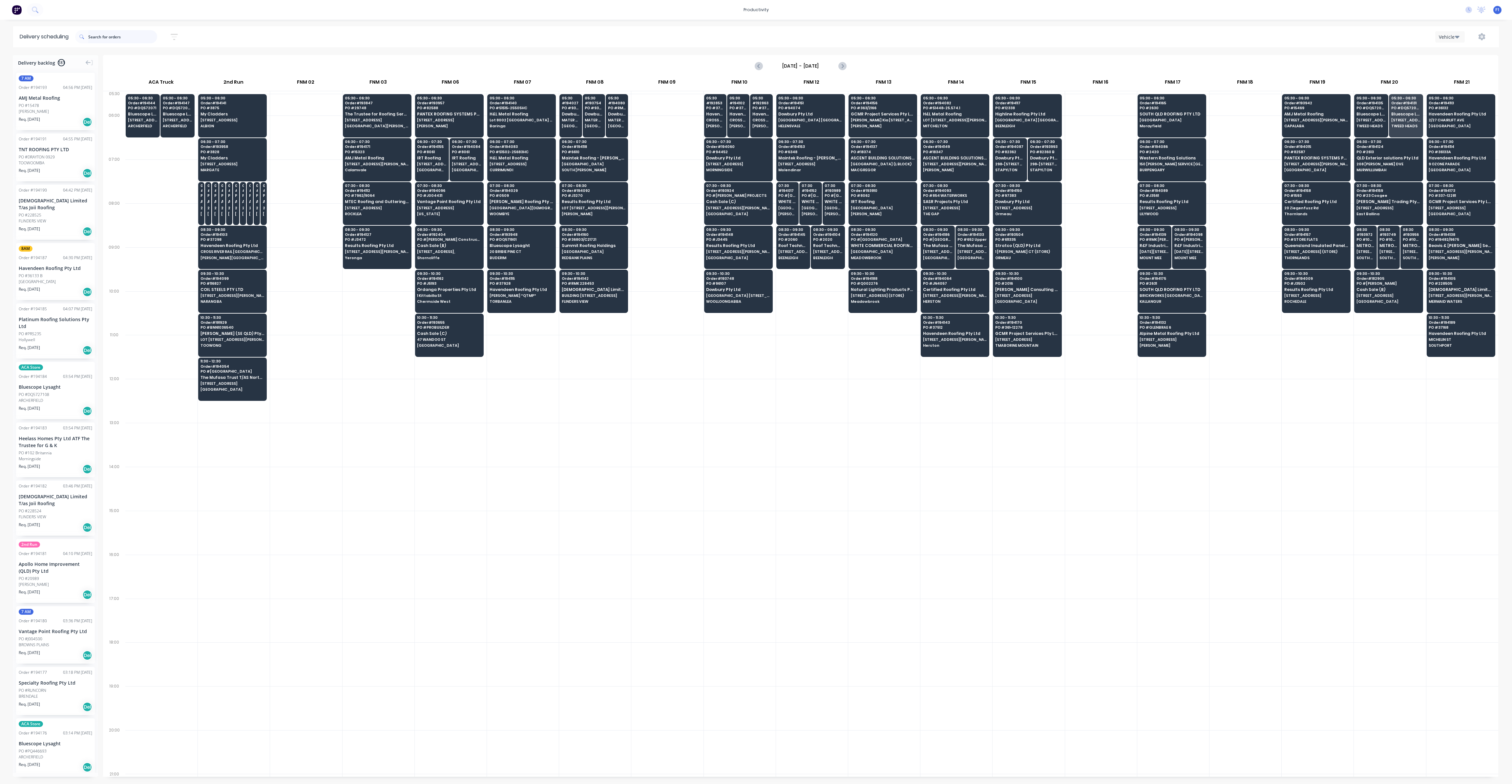
click at [115, 37] on input "text" at bounding box center [122, 36] width 69 height 13
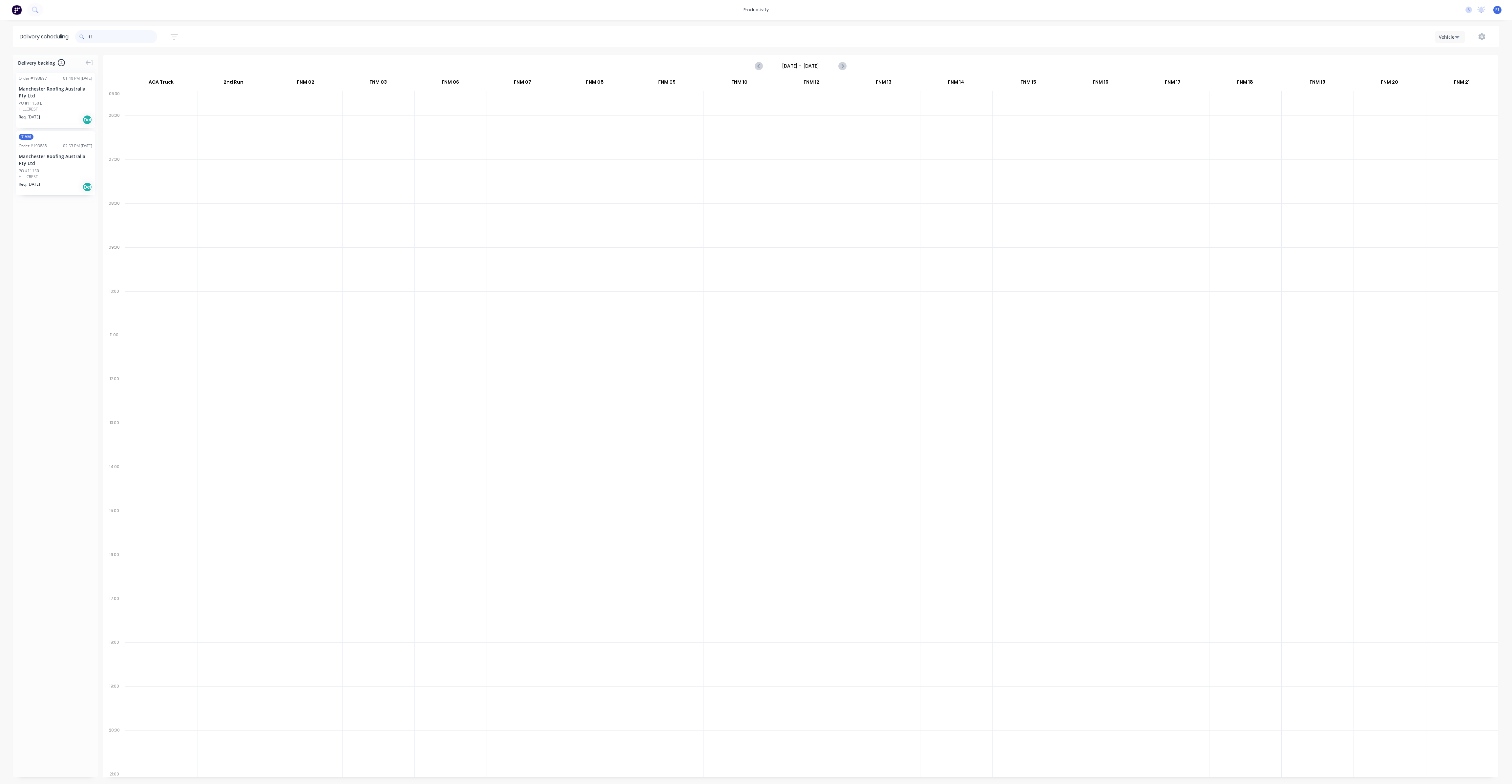
type input "1"
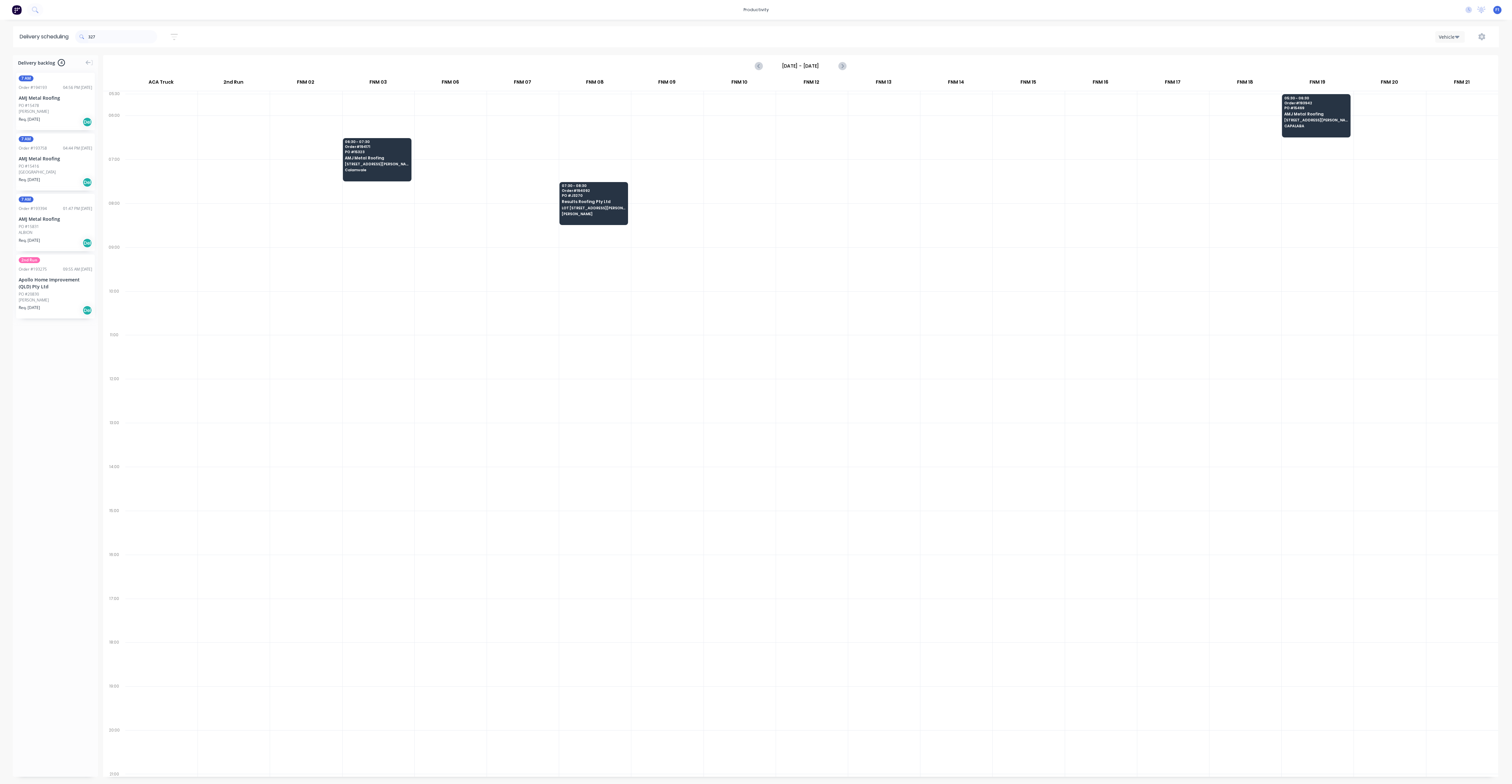
click at [88, 38] on span at bounding box center [82, 36] width 13 height 13
click at [92, 37] on input "327" at bounding box center [122, 36] width 69 height 13
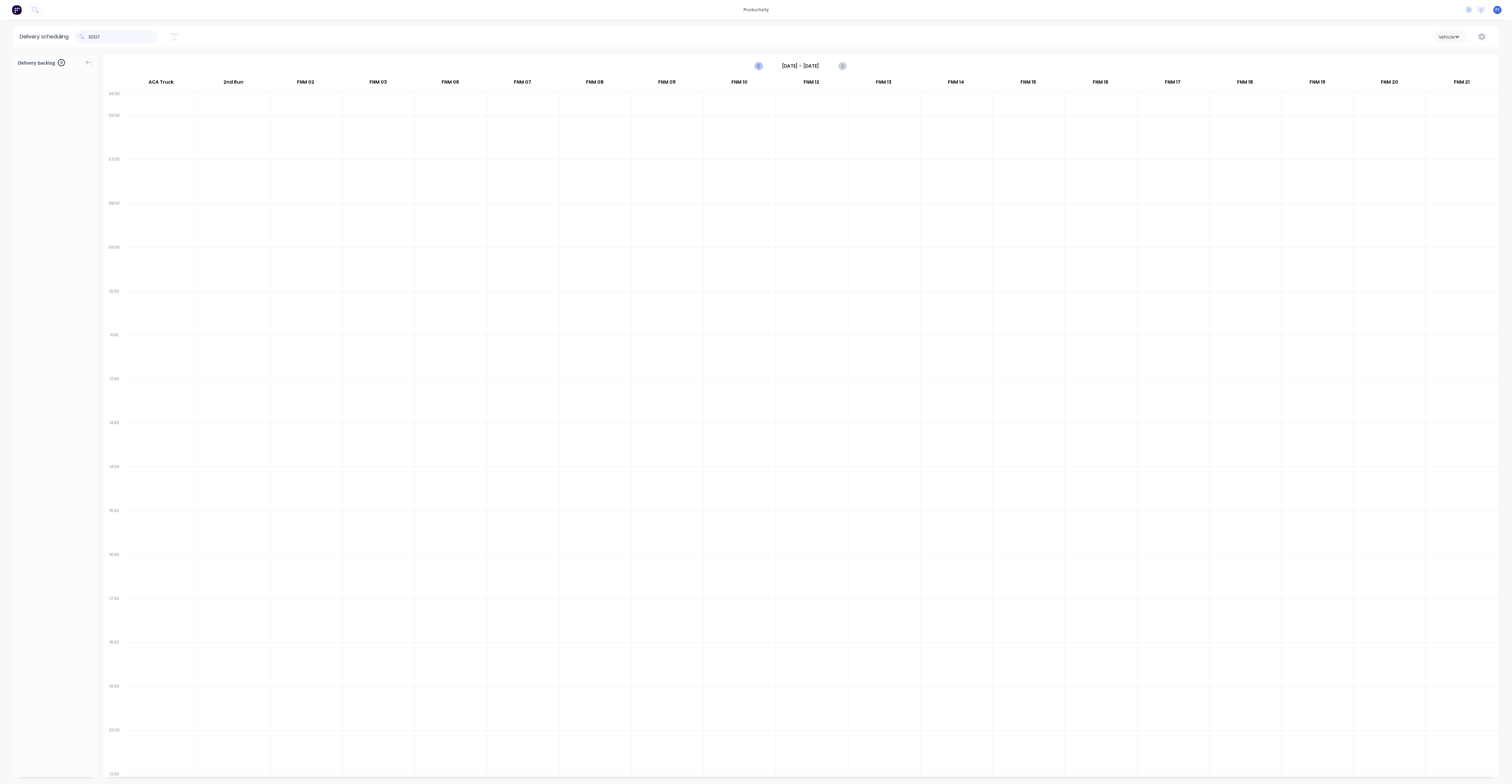
type input "32327"
click at [757, 63] on icon "Previous page" at bounding box center [758, 66] width 8 height 8
type input "[DATE] - [DATE]"
click at [399, 257] on span "SOUTH [PERSON_NAME]" at bounding box center [377, 258] width 63 height 4
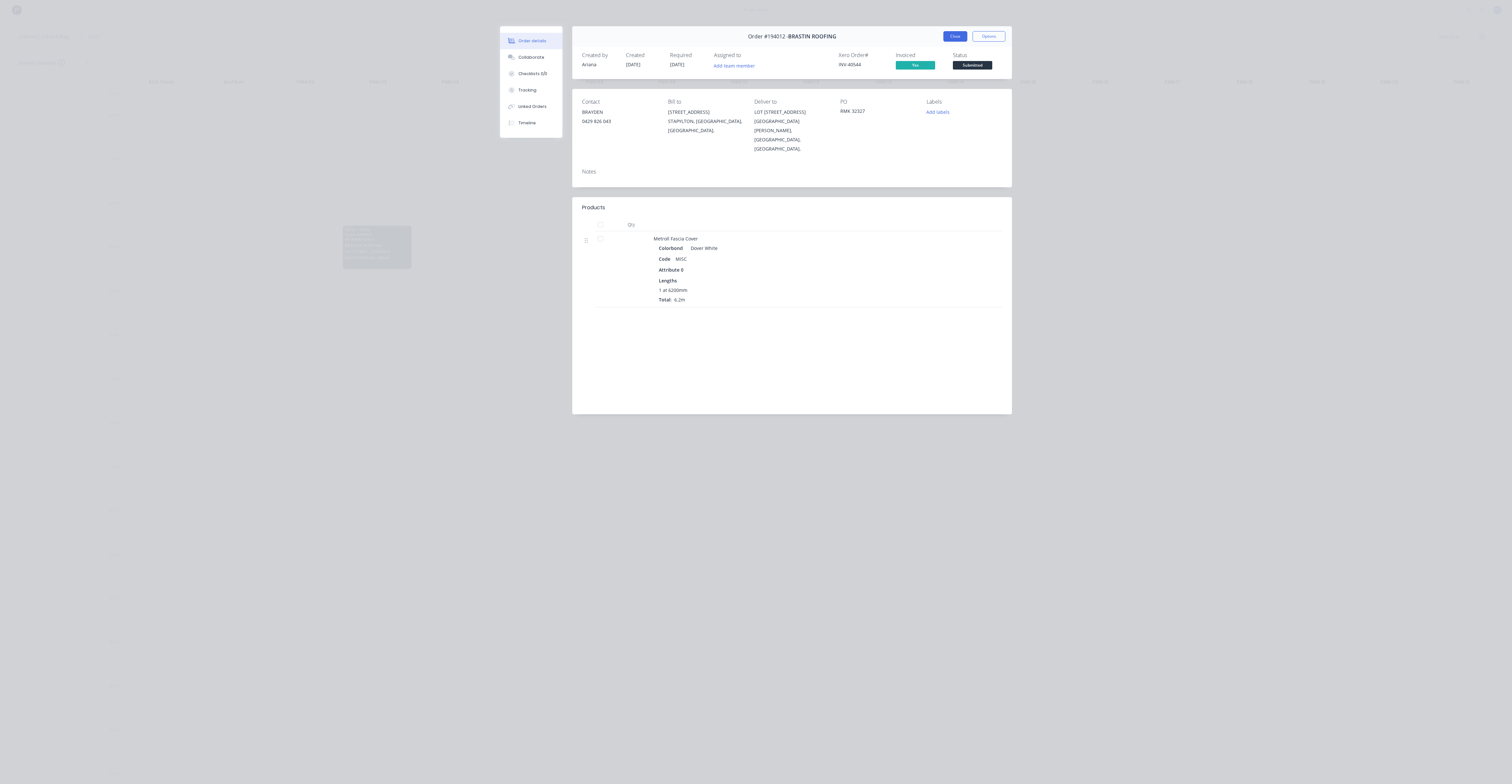
click at [953, 36] on button "Close" at bounding box center [955, 36] width 24 height 11
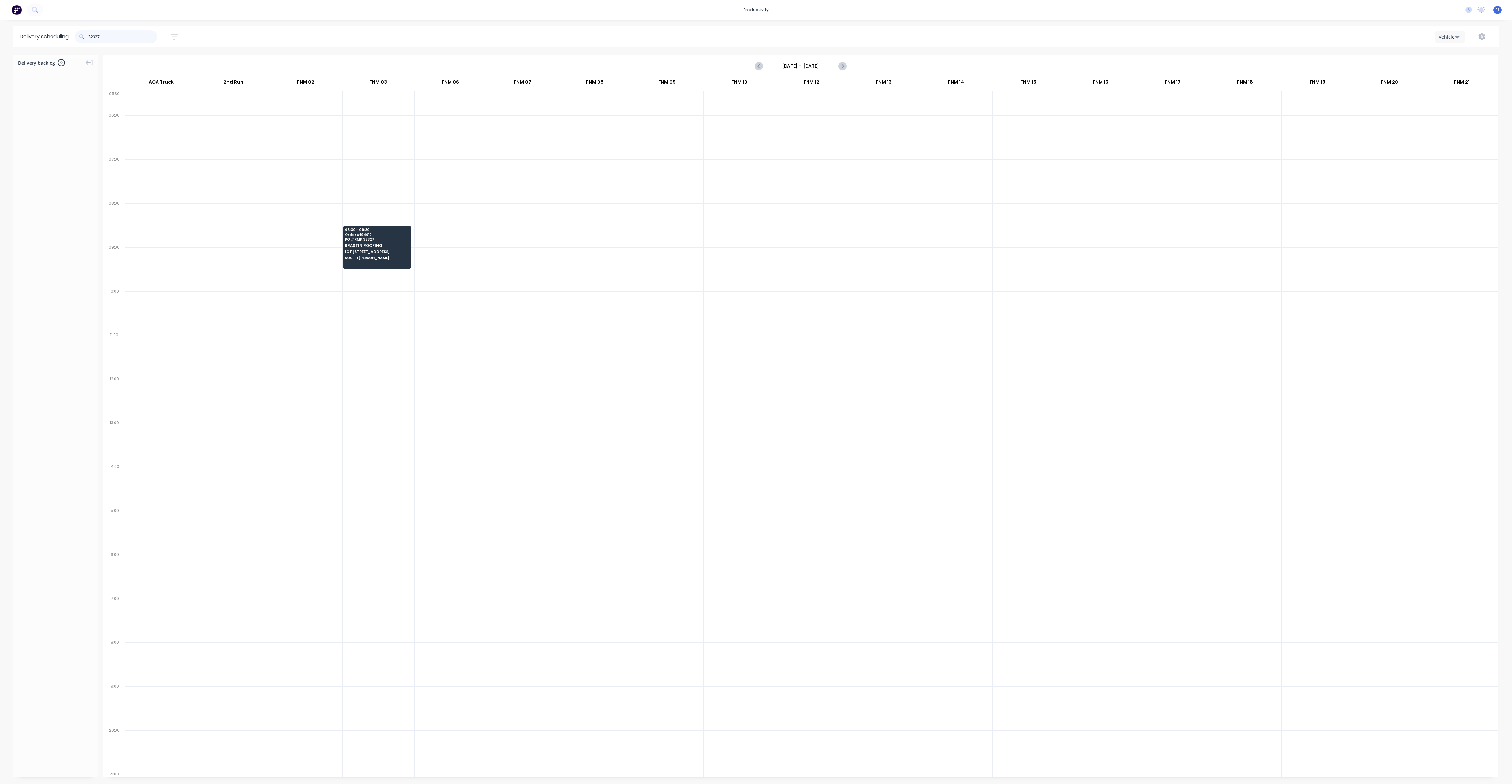
drag, startPoint x: 34, startPoint y: 15, endPoint x: 21, endPoint y: 12, distance: 13.3
click at [22, 12] on div "productivity productivity Workflow Planner Delivery Scheduling Timesheets No ne…" at bounding box center [756, 392] width 1512 height 784
click at [98, 38] on input "116827" at bounding box center [122, 36] width 69 height 13
click at [102, 36] on input "827" at bounding box center [122, 36] width 69 height 13
click at [90, 35] on input "827" at bounding box center [122, 36] width 69 height 13
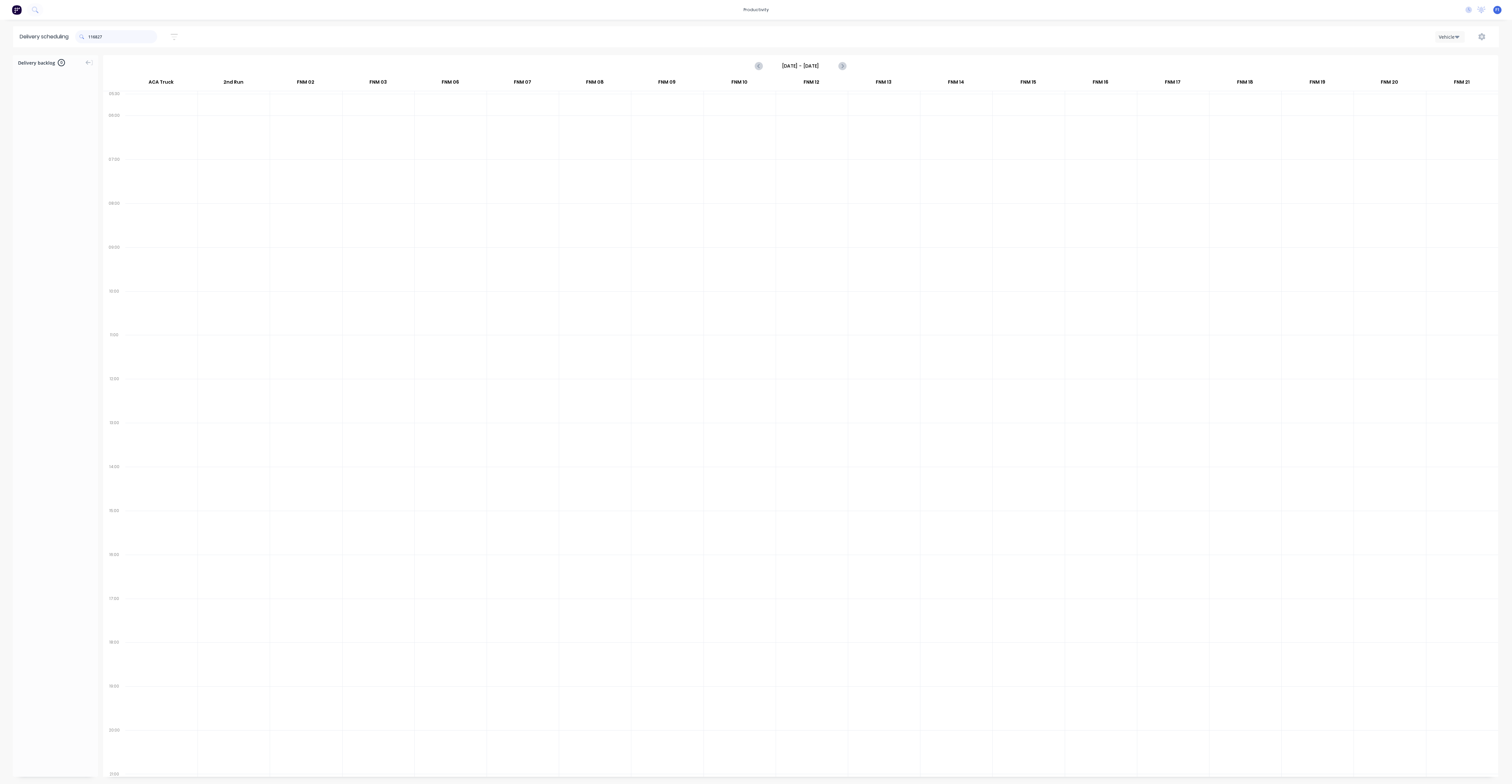
type input "116827"
click at [268, 39] on div "116827 Sort by Most recent Created date Required date Order number Customer nam…" at bounding box center [787, 36] width 1424 height 18
click at [847, 65] on button "Next page" at bounding box center [842, 66] width 13 height 13
type input "[DATE] - [DATE]"
click at [248, 276] on span "Order # 194099" at bounding box center [232, 278] width 63 height 4
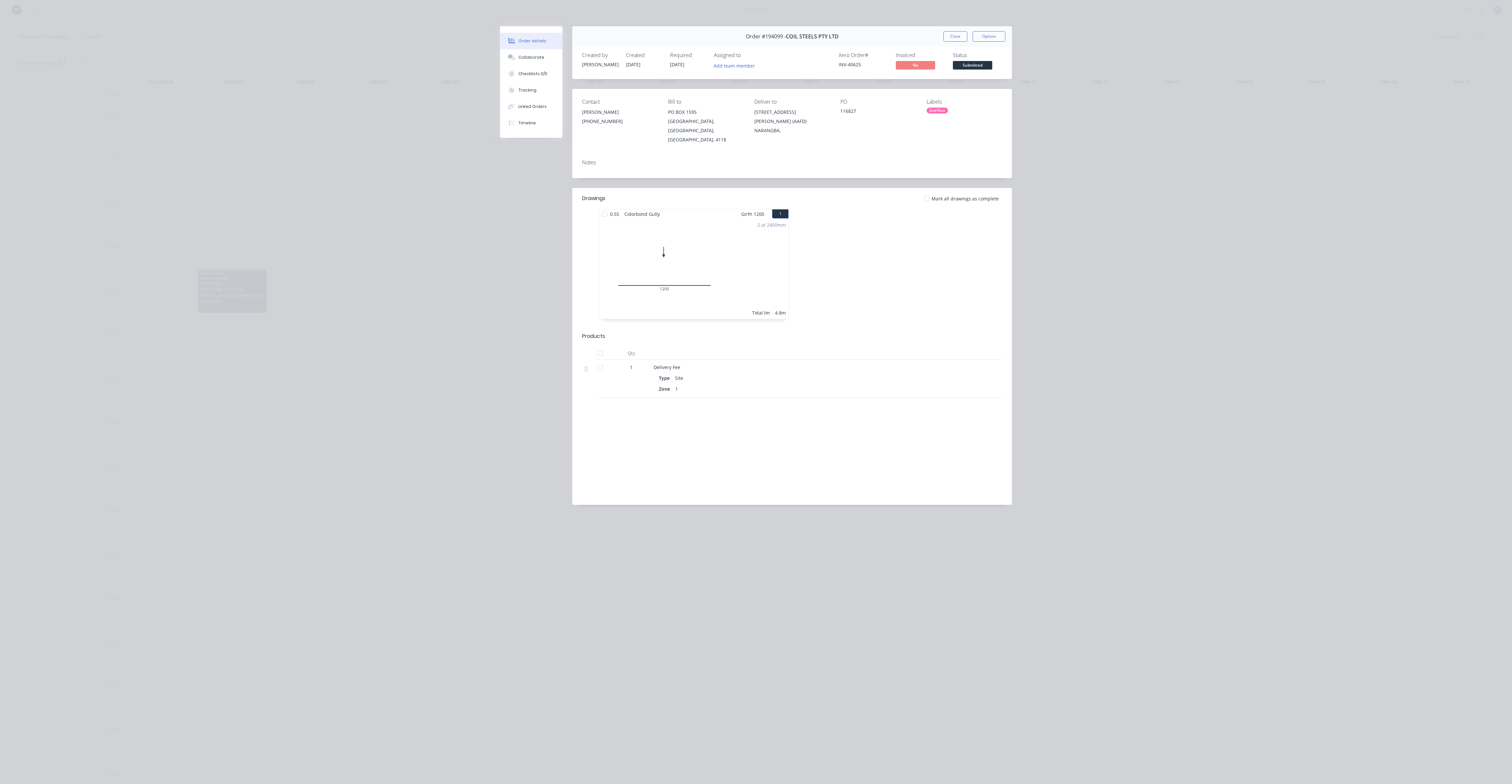
drag, startPoint x: 582, startPoint y: 273, endPoint x: 591, endPoint y: 296, distance: 24.7
click at [589, 295] on div "0.55 Colorbond Gully Girth 1200 1 0 1200 0 1200 2 at 2400mm Total lm 4.8m" at bounding box center [792, 267] width 440 height 117
click at [963, 35] on button "Close" at bounding box center [955, 36] width 24 height 11
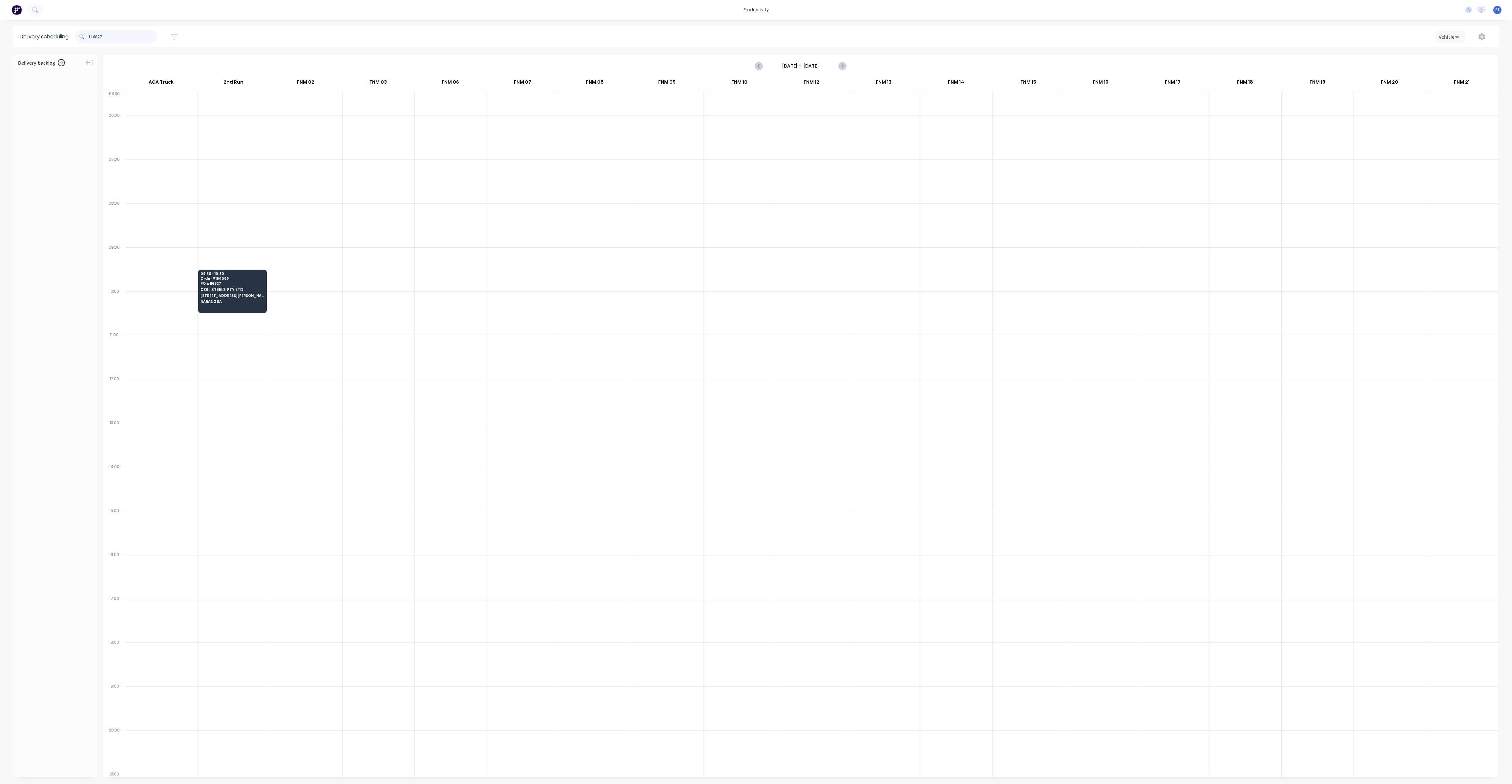
drag, startPoint x: 138, startPoint y: 39, endPoint x: 18, endPoint y: 33, distance: 120.1
click at [18, 33] on header "Delivery scheduling 116827 Sort by Most recent Created date Required date Order…" at bounding box center [755, 37] width 1486 height 21
click at [244, 288] on span "COIL STEELS PTY LTD" at bounding box center [232, 289] width 63 height 4
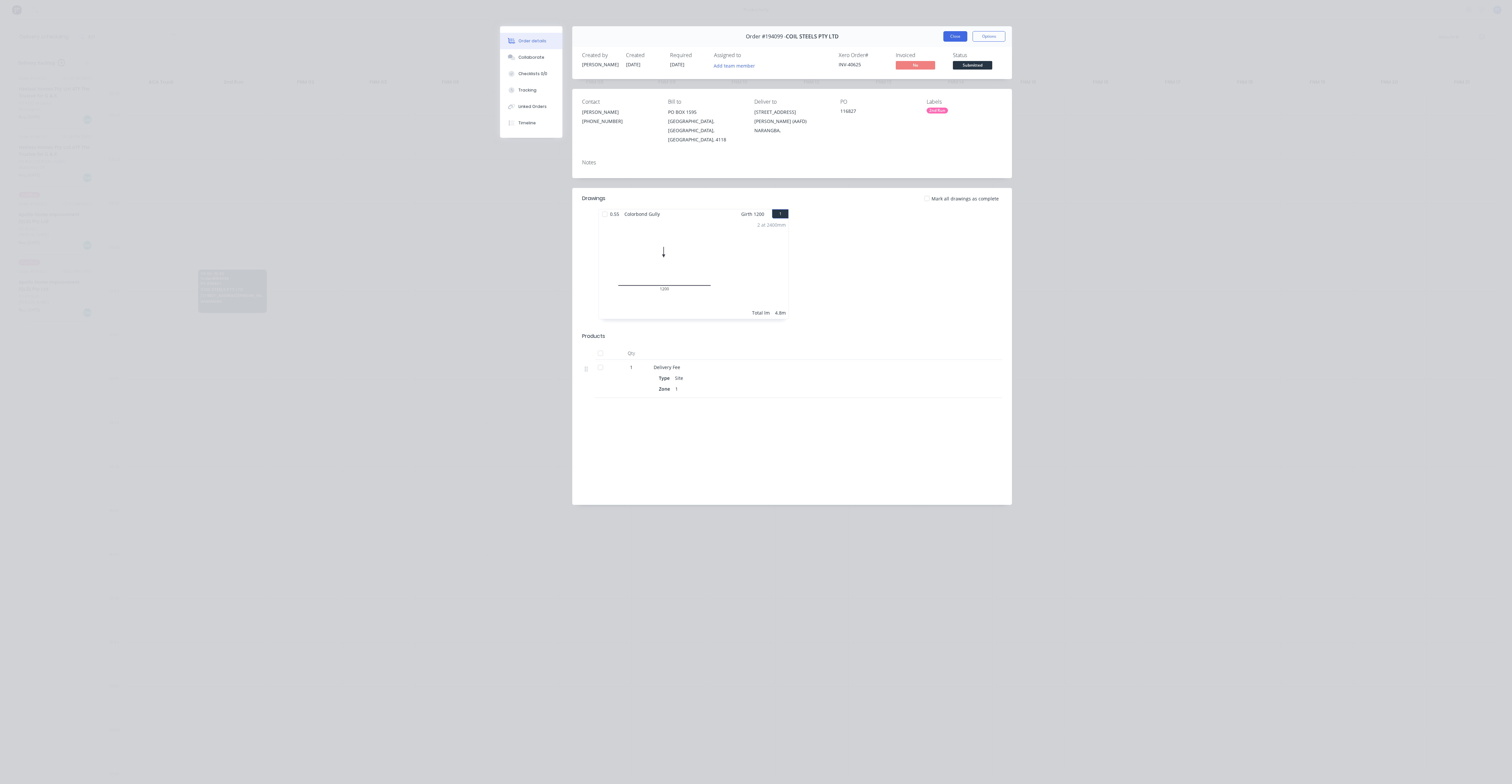
click at [957, 38] on button "Close" at bounding box center [955, 36] width 24 height 11
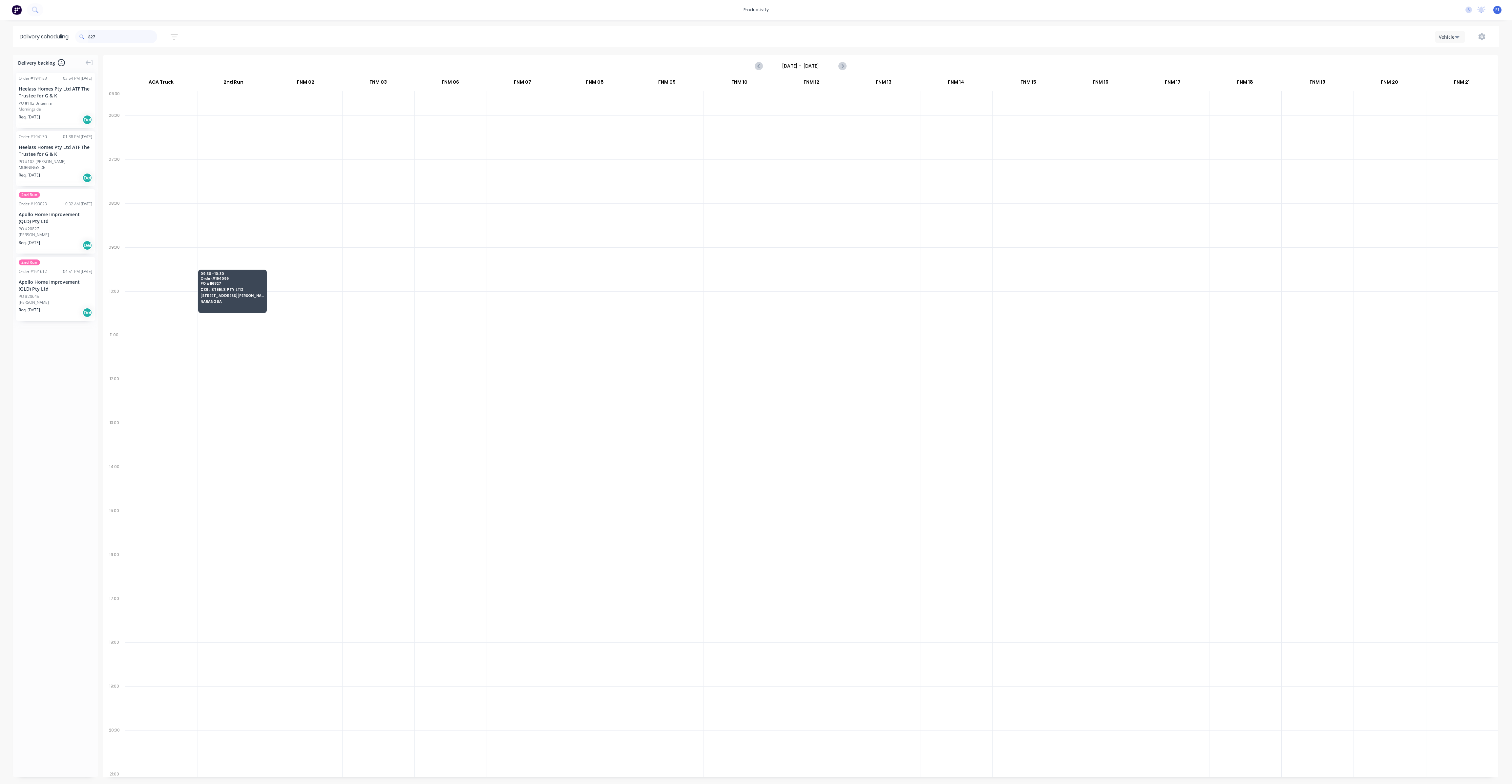
click at [115, 37] on input "827" at bounding box center [122, 36] width 69 height 13
type input "8"
type input "540"
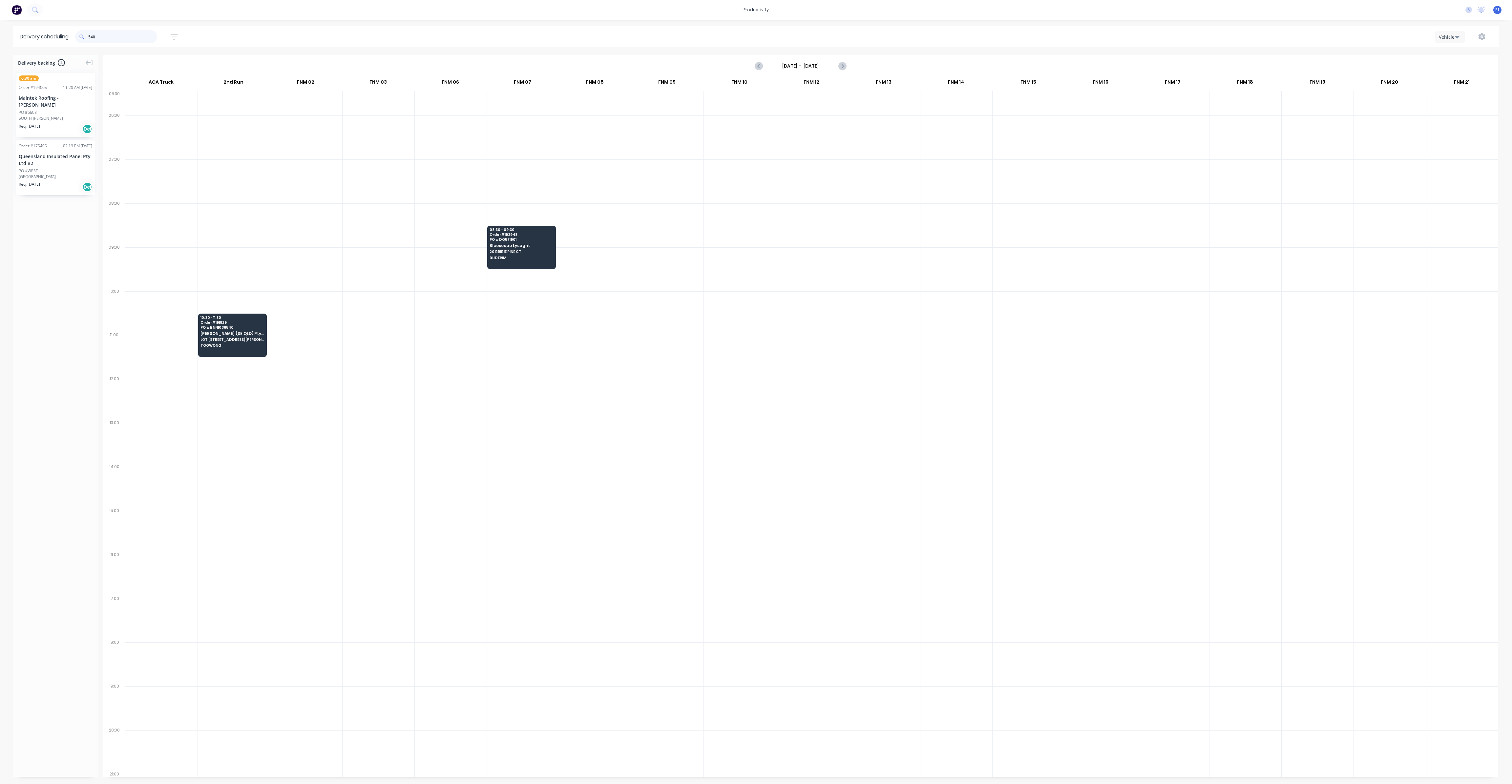
drag, startPoint x: 137, startPoint y: 34, endPoint x: 0, endPoint y: 31, distance: 137.0
click at [0, 31] on div "Delivery scheduling 540 Sort by Most recent Created date Required date Order nu…" at bounding box center [756, 37] width 1512 height 21
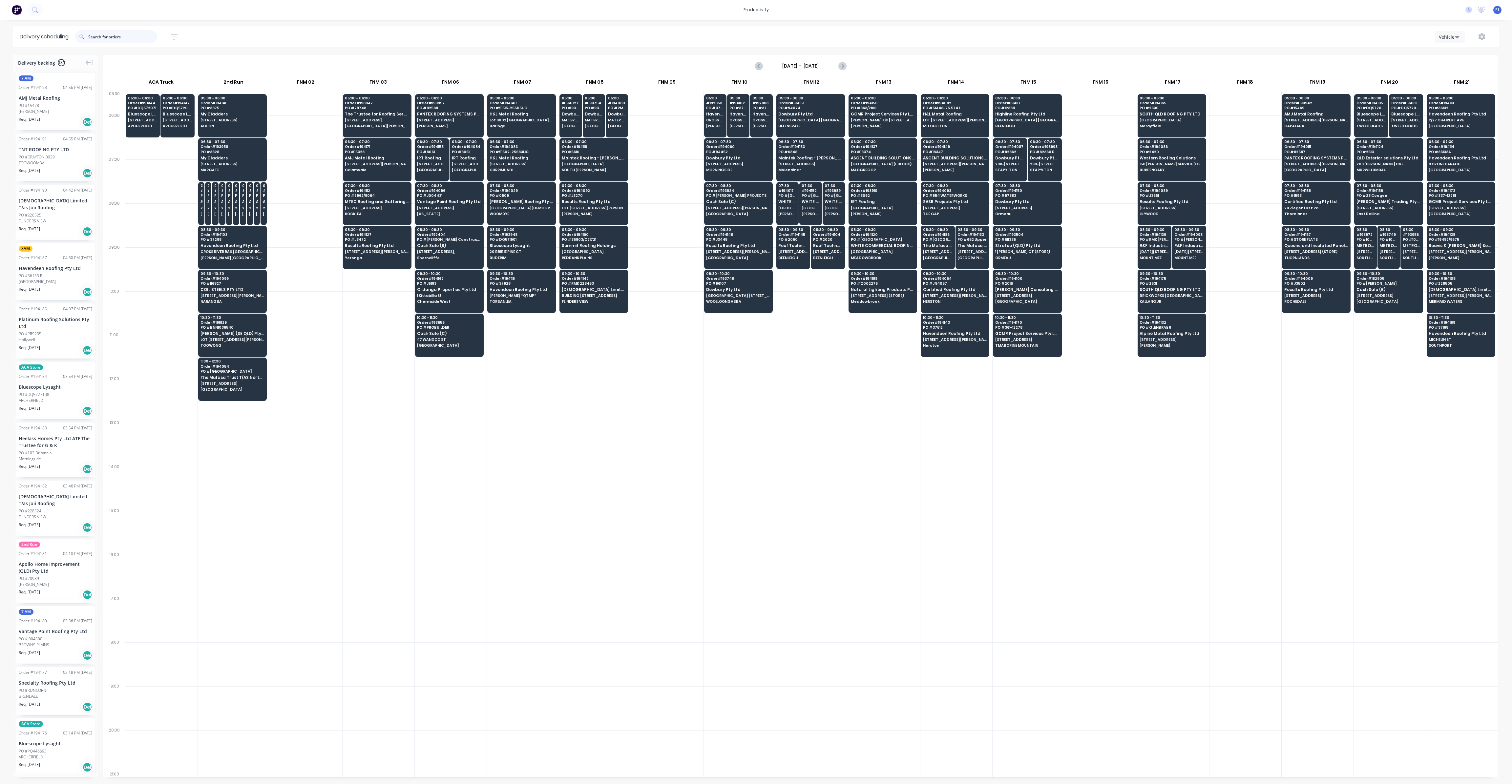
click at [125, 35] on input "text" at bounding box center [122, 36] width 69 height 13
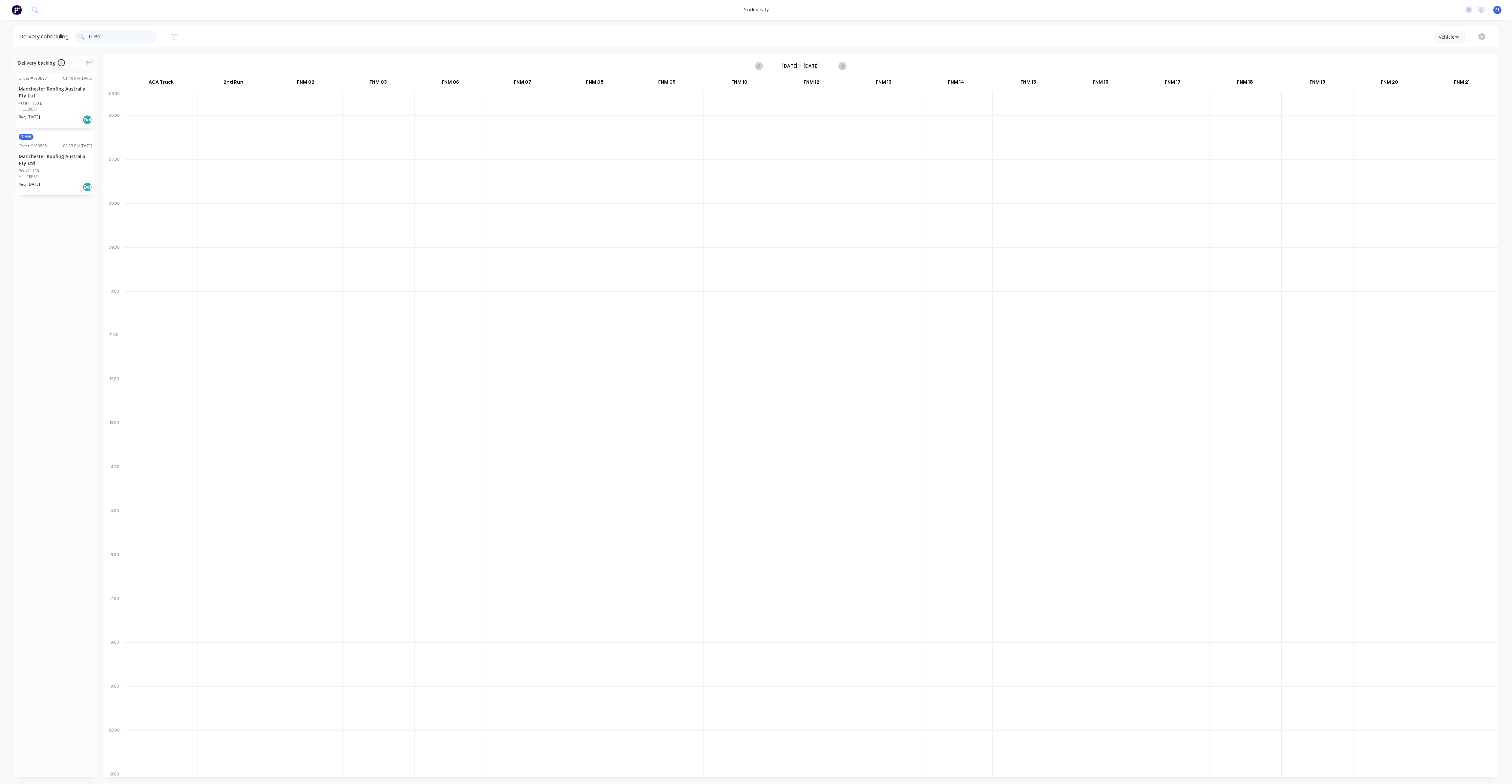
type input "11150"
click at [63, 177] on div "HILLCREST" at bounding box center [55, 177] width 73 height 6
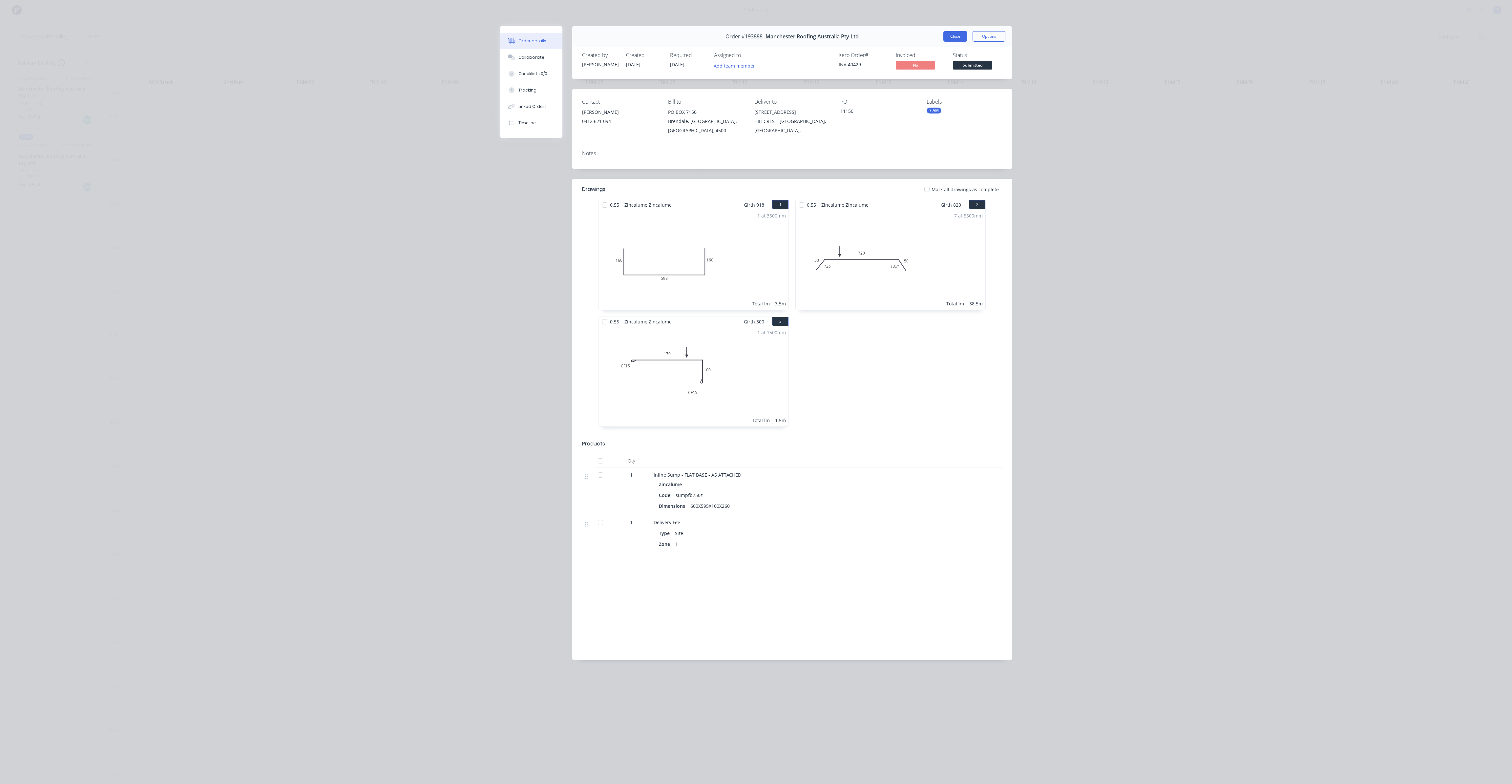
click at [957, 34] on button "Close" at bounding box center [955, 36] width 24 height 11
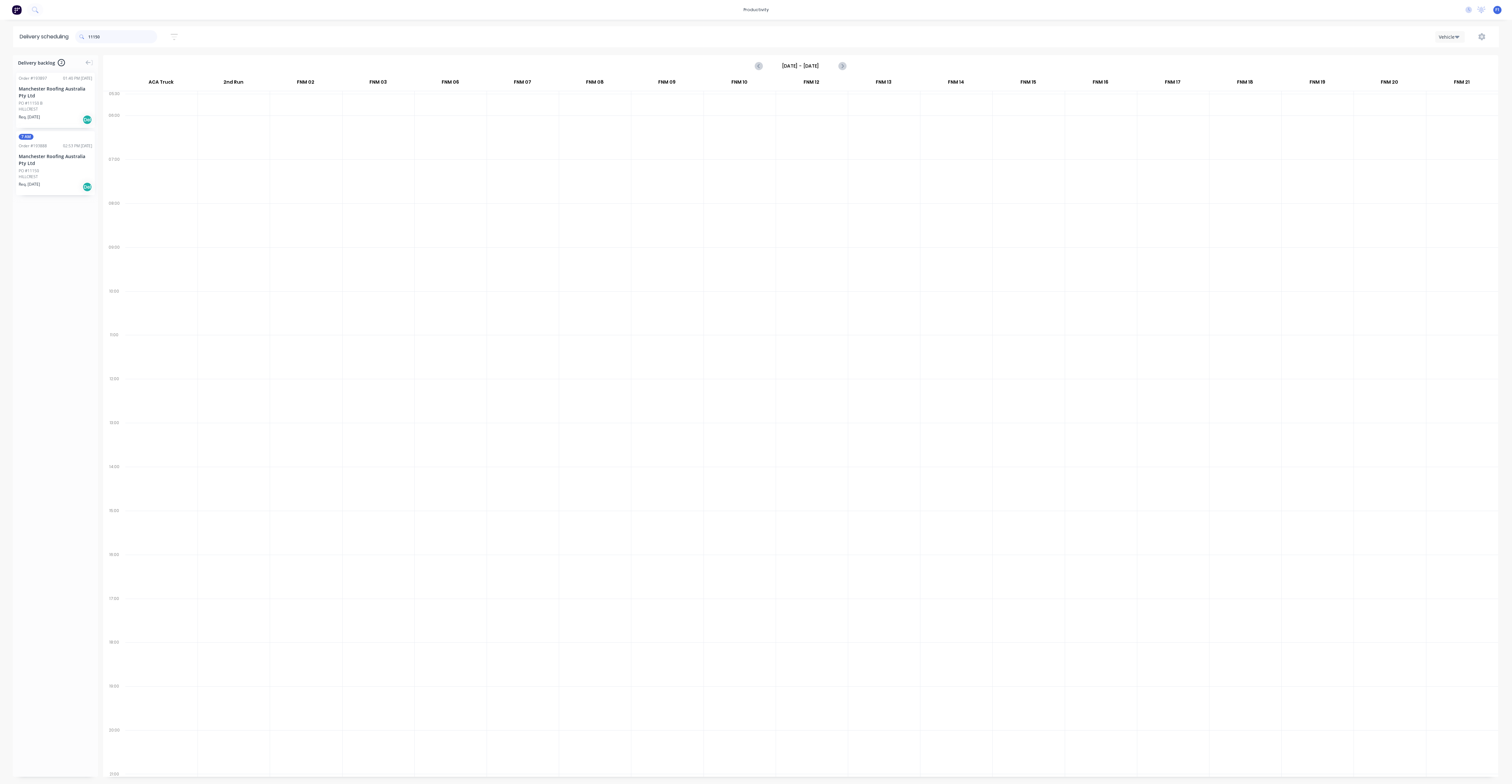
drag, startPoint x: 119, startPoint y: 38, endPoint x: 84, endPoint y: 36, distance: 35.1
click at [85, 35] on div "11150" at bounding box center [116, 36] width 82 height 13
